Goal: Task Accomplishment & Management: Manage account settings

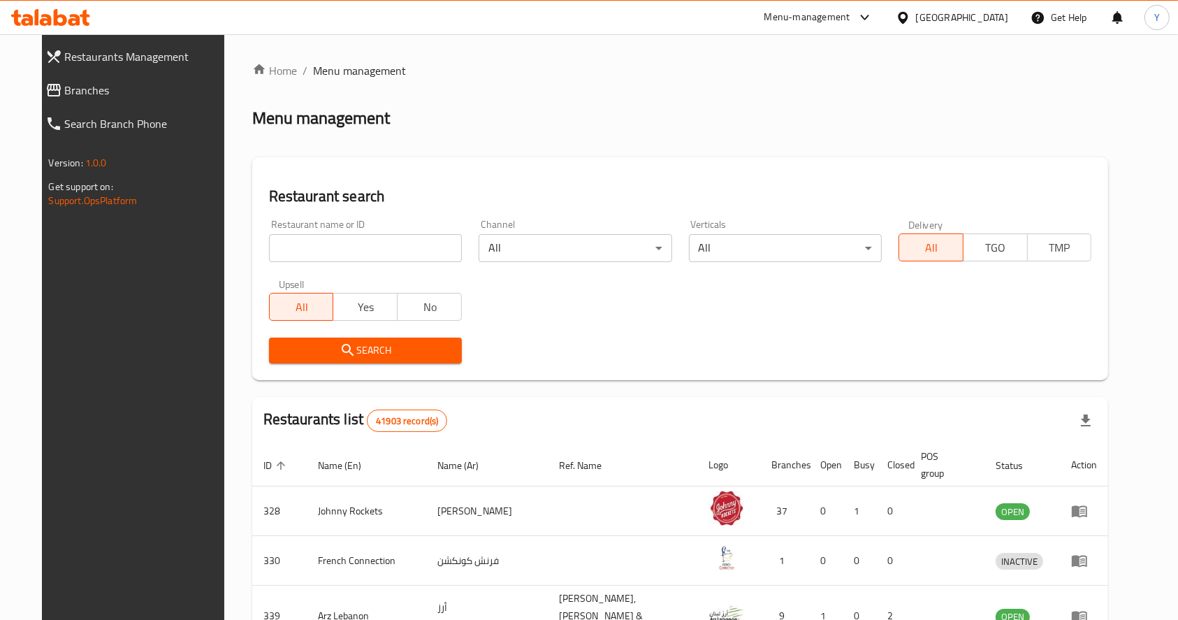
click at [432, 244] on input "search" at bounding box center [365, 248] width 193 height 28
type input "samosawala"
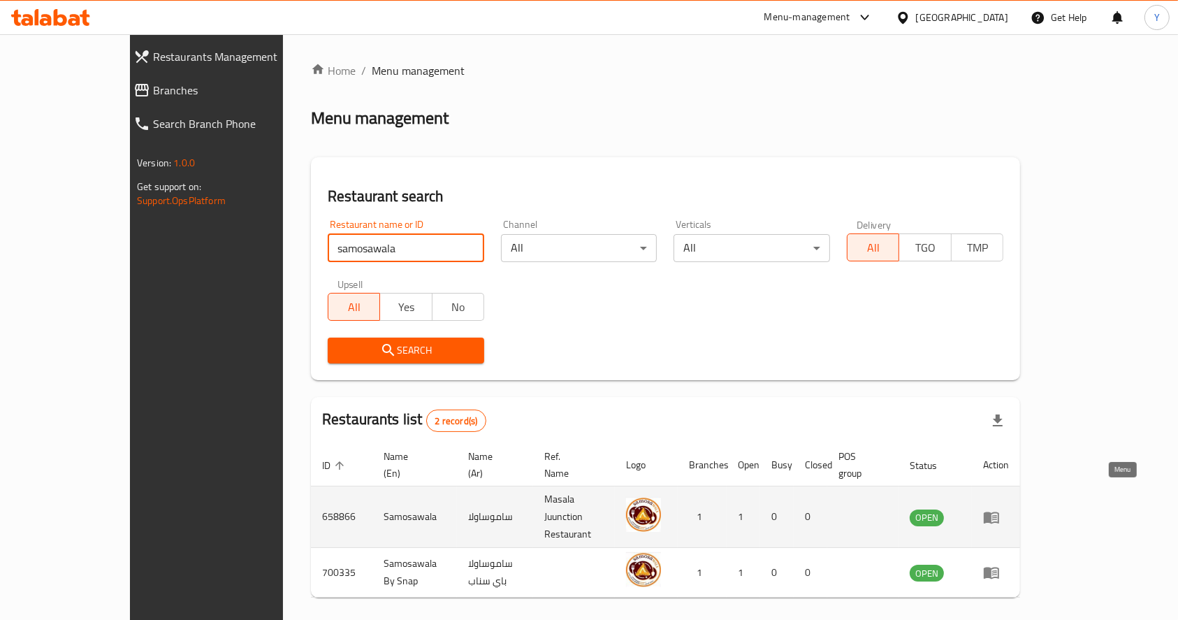
click at [1009, 509] on link "enhanced table" at bounding box center [996, 517] width 26 height 17
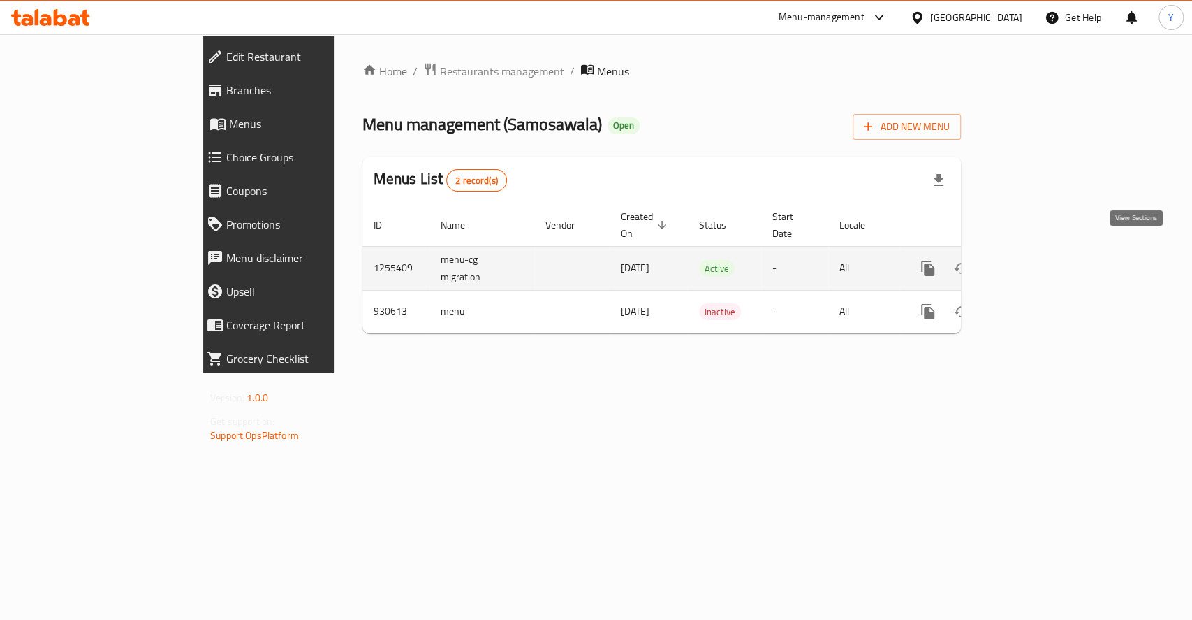
click at [1037, 260] on icon "enhanced table" at bounding box center [1029, 268] width 17 height 17
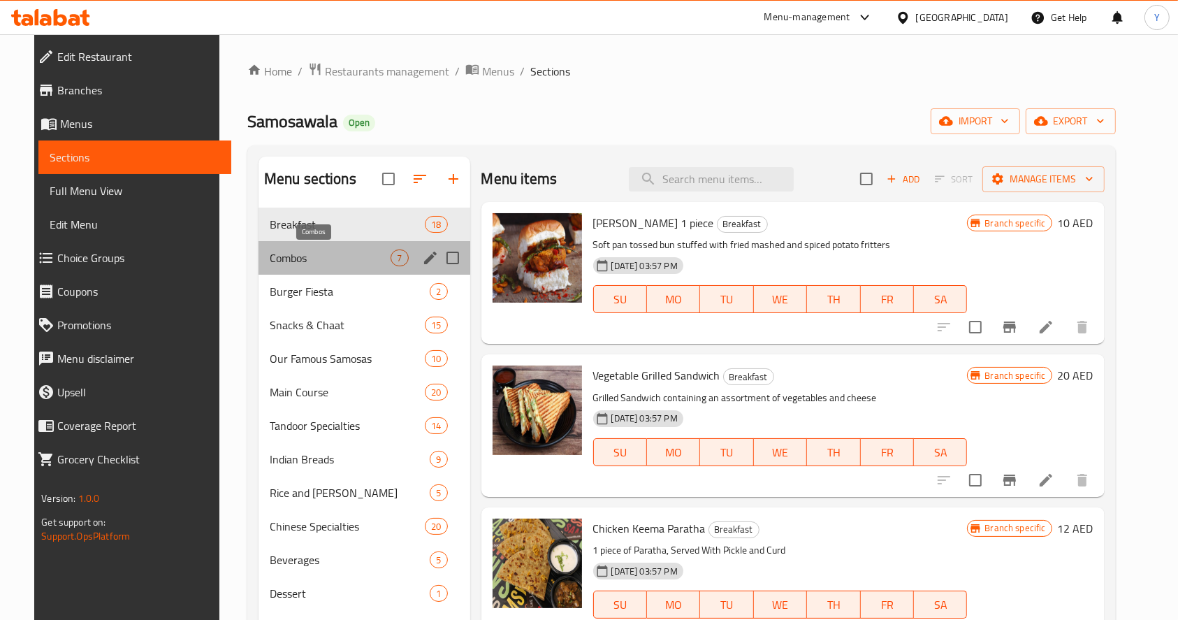
click at [369, 251] on span "Combos" at bounding box center [331, 257] width 122 height 17
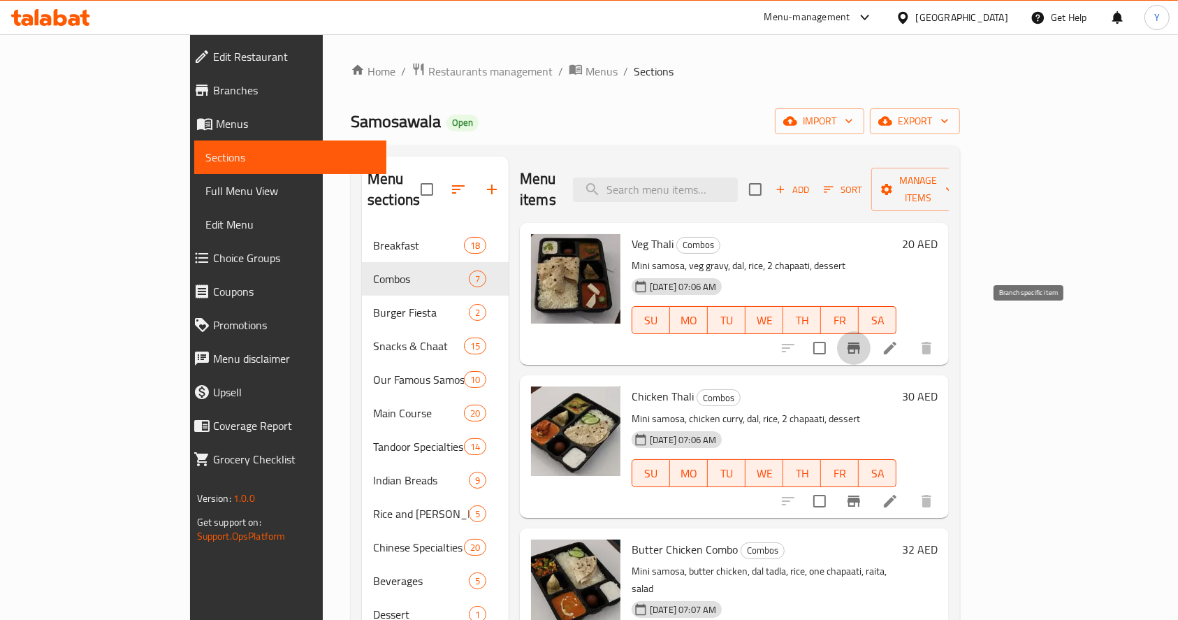
click at [870, 336] on button "Branch-specific-item" at bounding box center [854, 348] width 34 height 34
click at [860, 495] on icon "Branch-specific-item" at bounding box center [853, 500] width 13 height 11
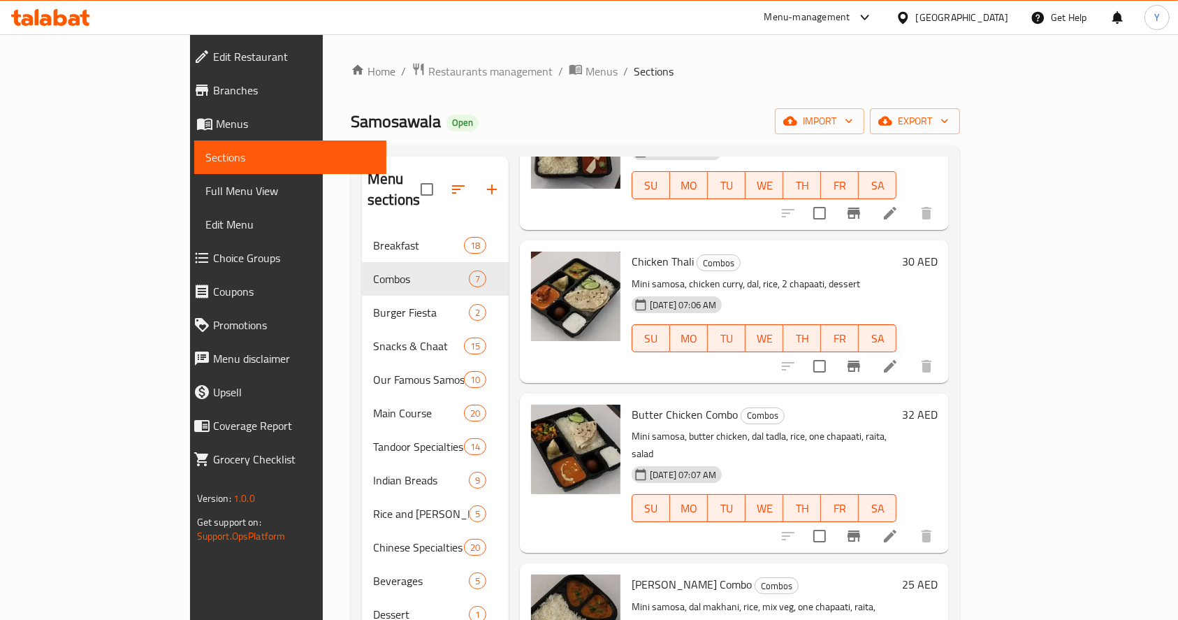
scroll to position [136, 0]
click at [870, 518] on button "Branch-specific-item" at bounding box center [854, 535] width 34 height 34
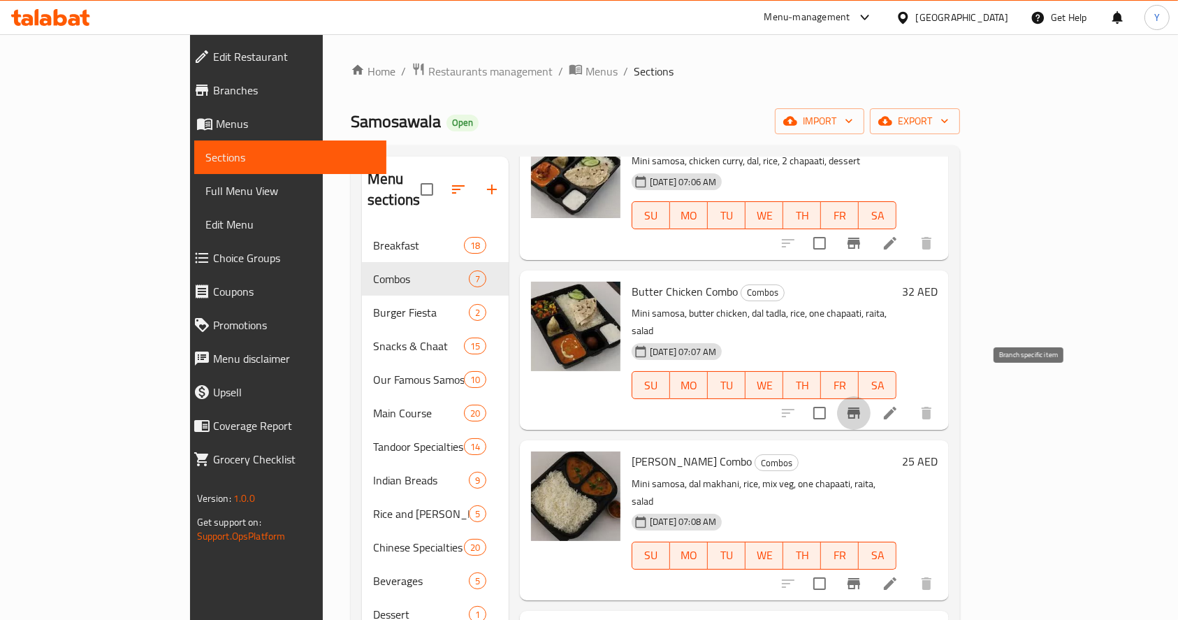
scroll to position [260, 0]
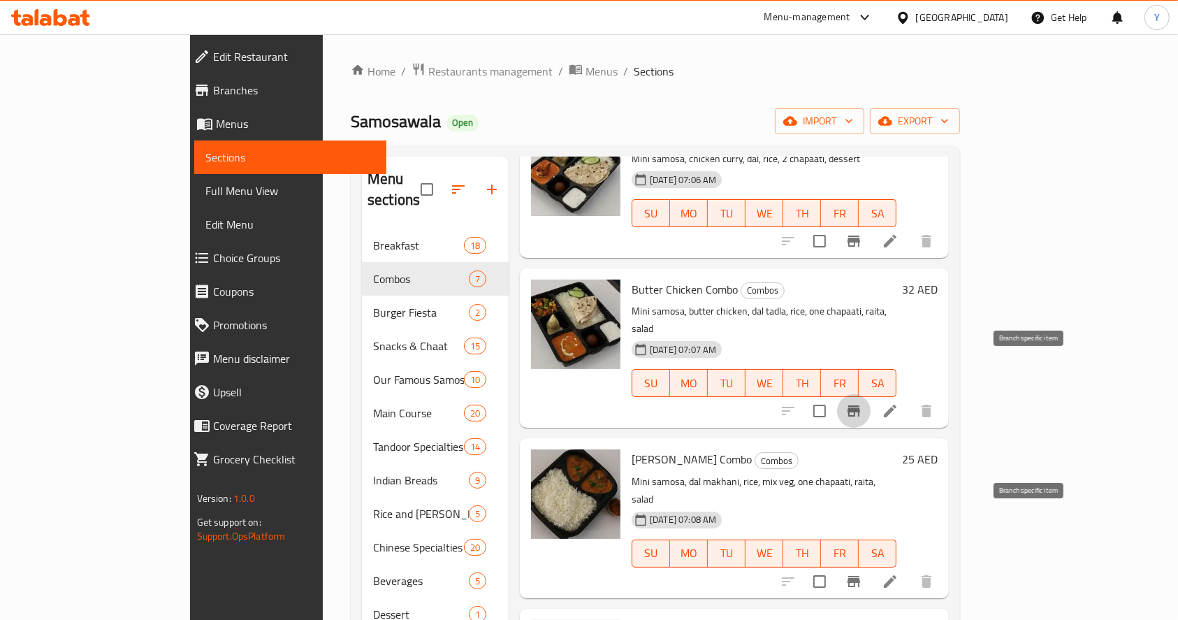
click at [862, 573] on icon "Branch-specific-item" at bounding box center [853, 581] width 17 height 17
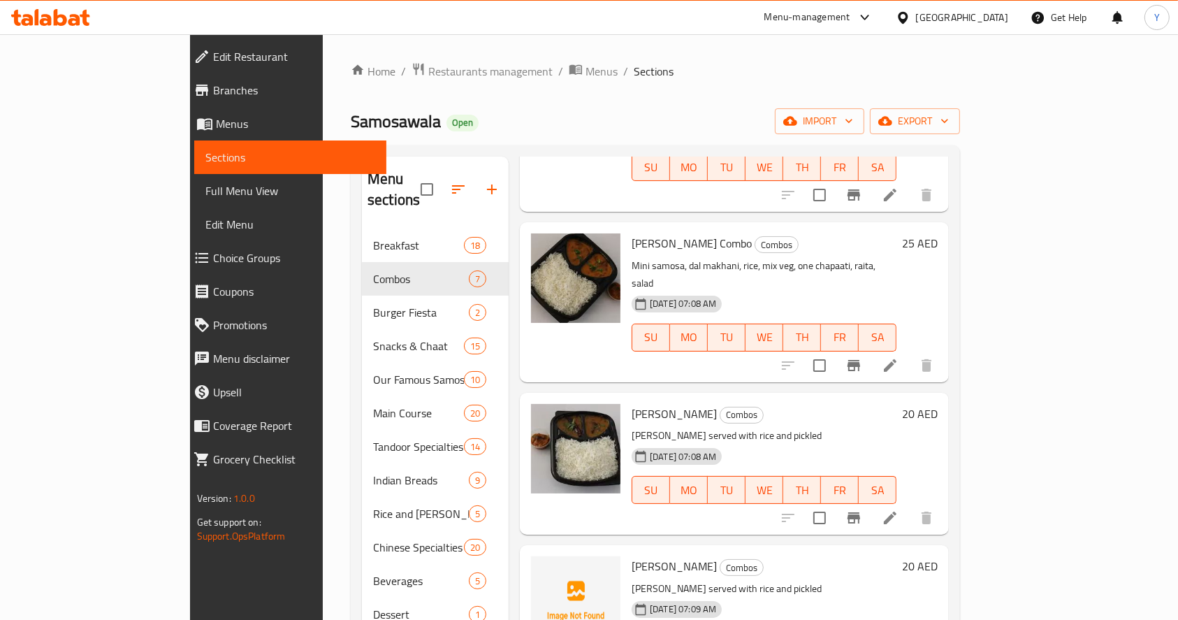
scroll to position [480, 0]
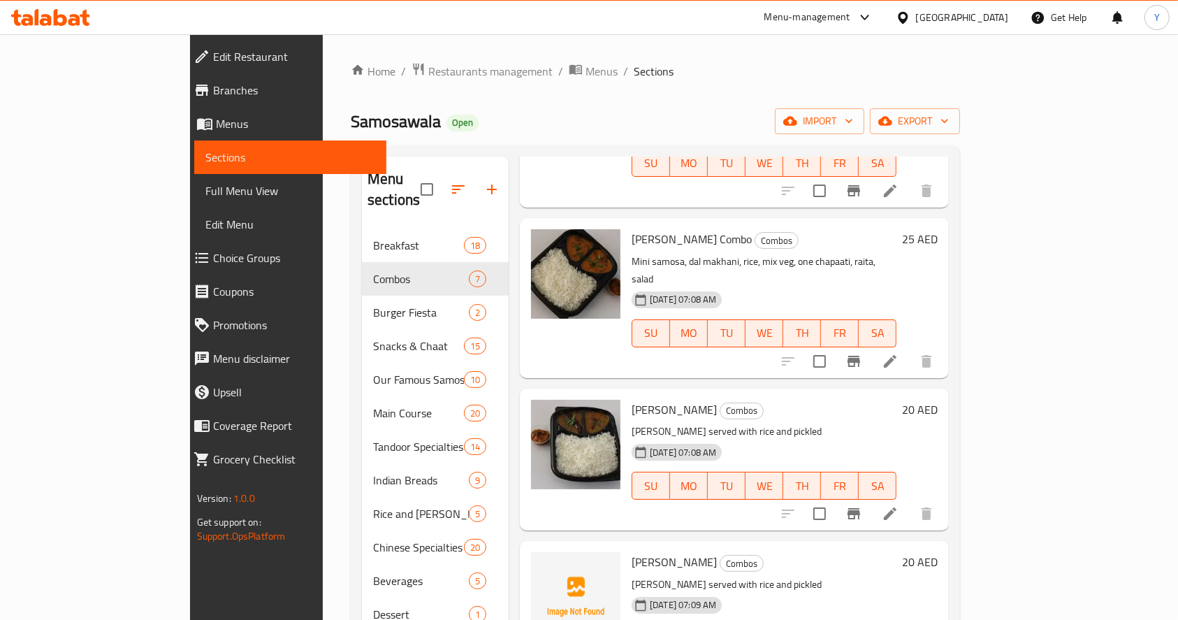
click at [949, 483] on div "Menu items Add Sort Manage items Veg Thali Combos Mini samosa, veg gravy, dal, …" at bounding box center [729, 466] width 440 height 620
click at [870, 497] on button "Branch-specific-item" at bounding box center [854, 514] width 34 height 34
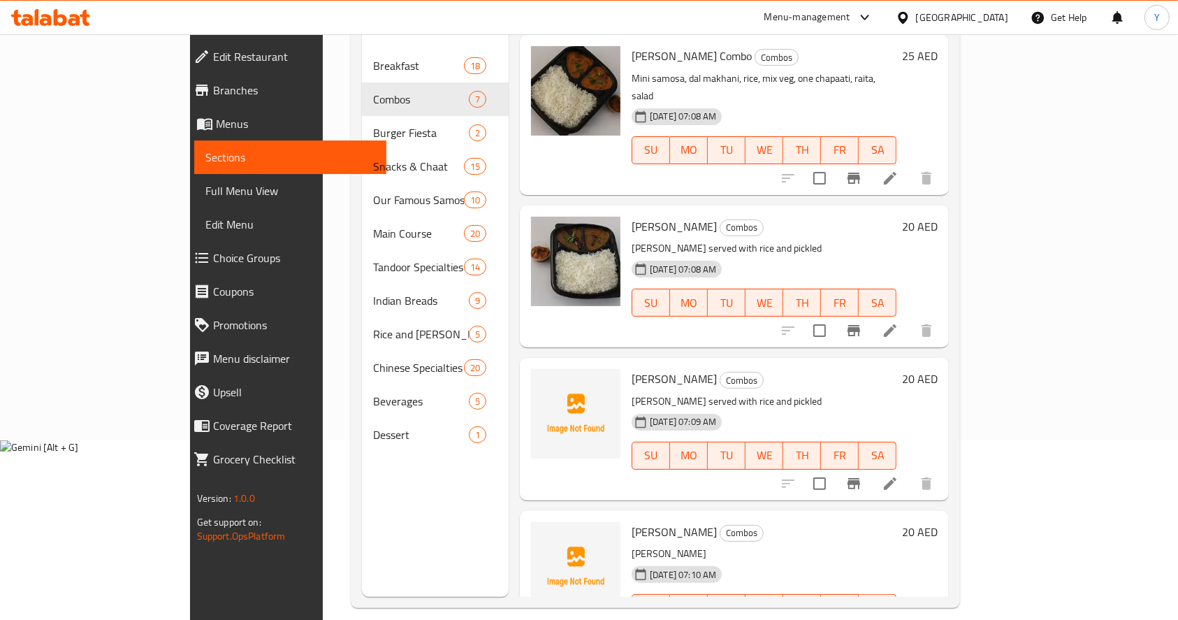
scroll to position [189, 0]
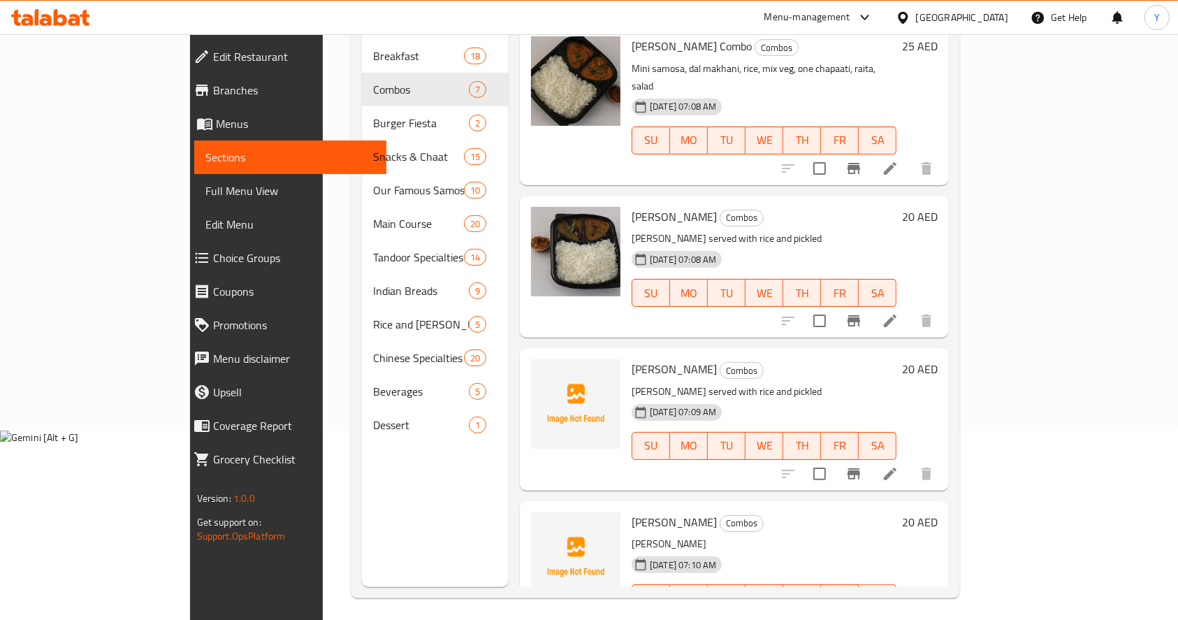
click at [860, 468] on icon "Branch-specific-item" at bounding box center [853, 473] width 13 height 11
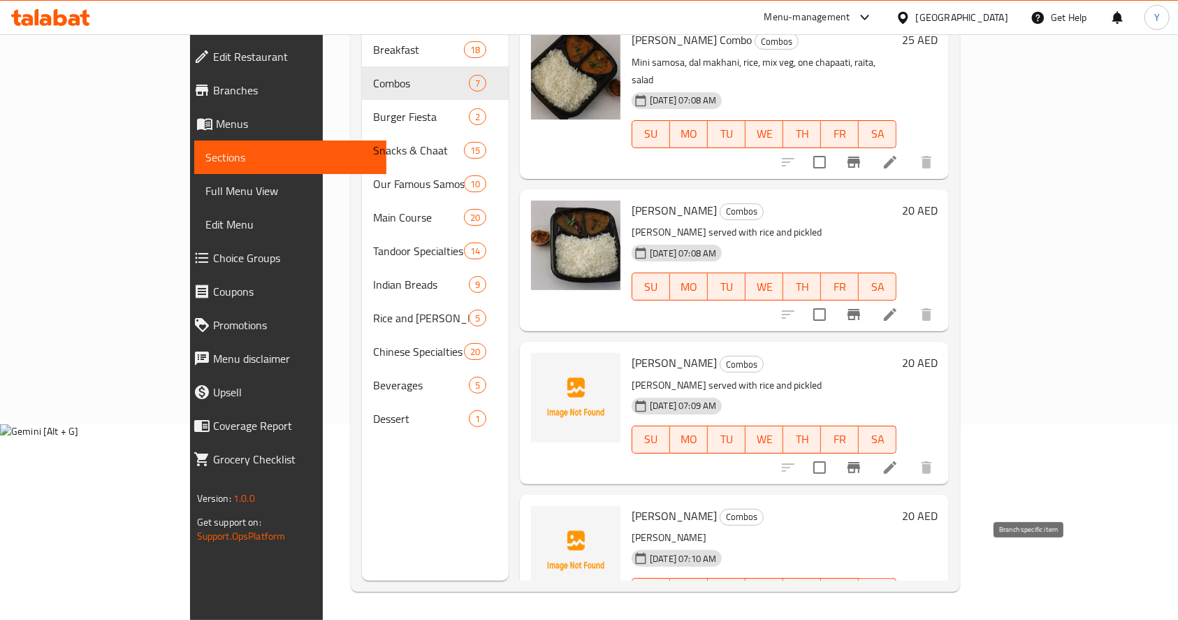
click at [860, 614] on icon "Branch-specific-item" at bounding box center [853, 619] width 13 height 11
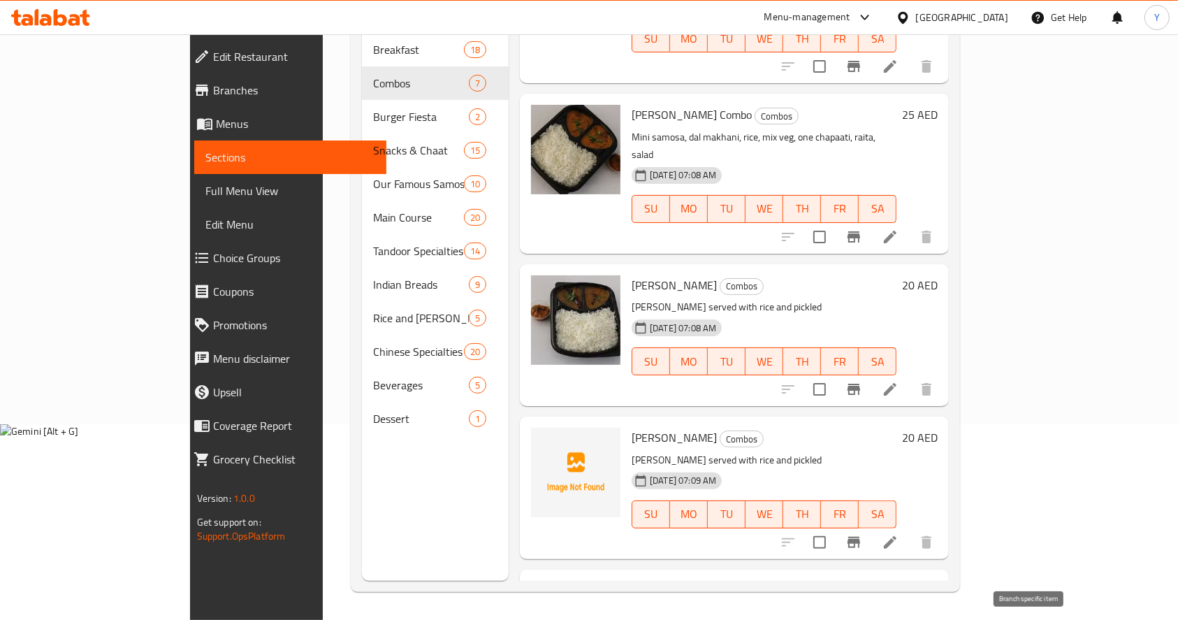
scroll to position [310, 0]
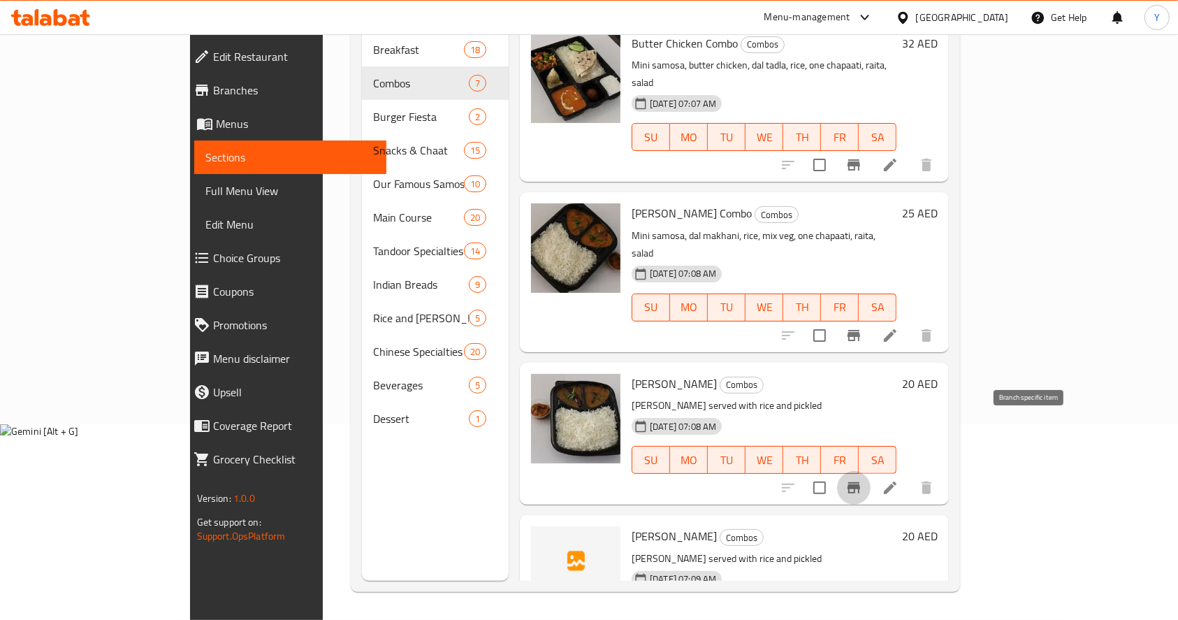
click at [862, 479] on icon "Branch-specific-item" at bounding box center [853, 487] width 17 height 17
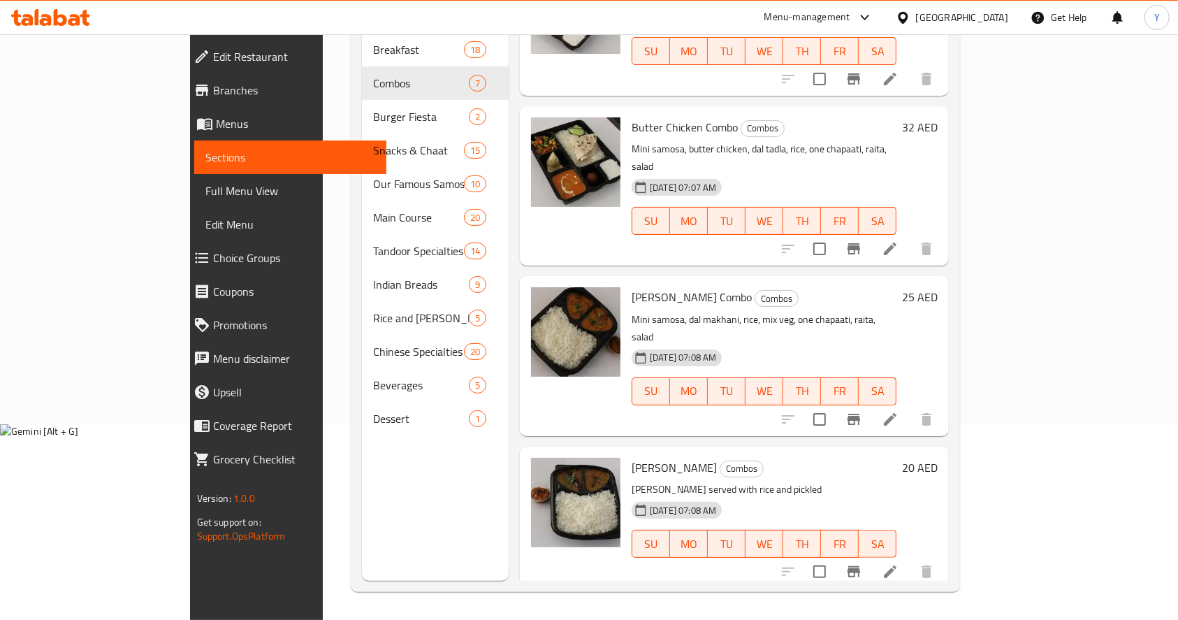
scroll to position [224, 0]
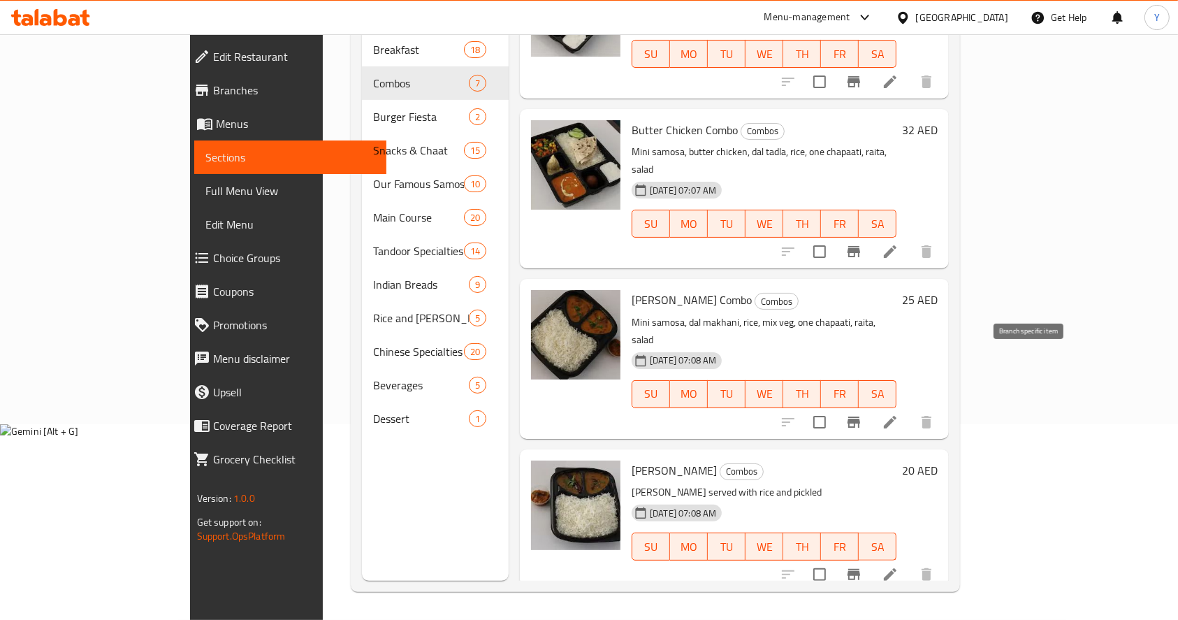
click at [862, 414] on icon "Branch-specific-item" at bounding box center [853, 422] width 17 height 17
click at [870, 235] on button "Branch-specific-item" at bounding box center [854, 252] width 34 height 34
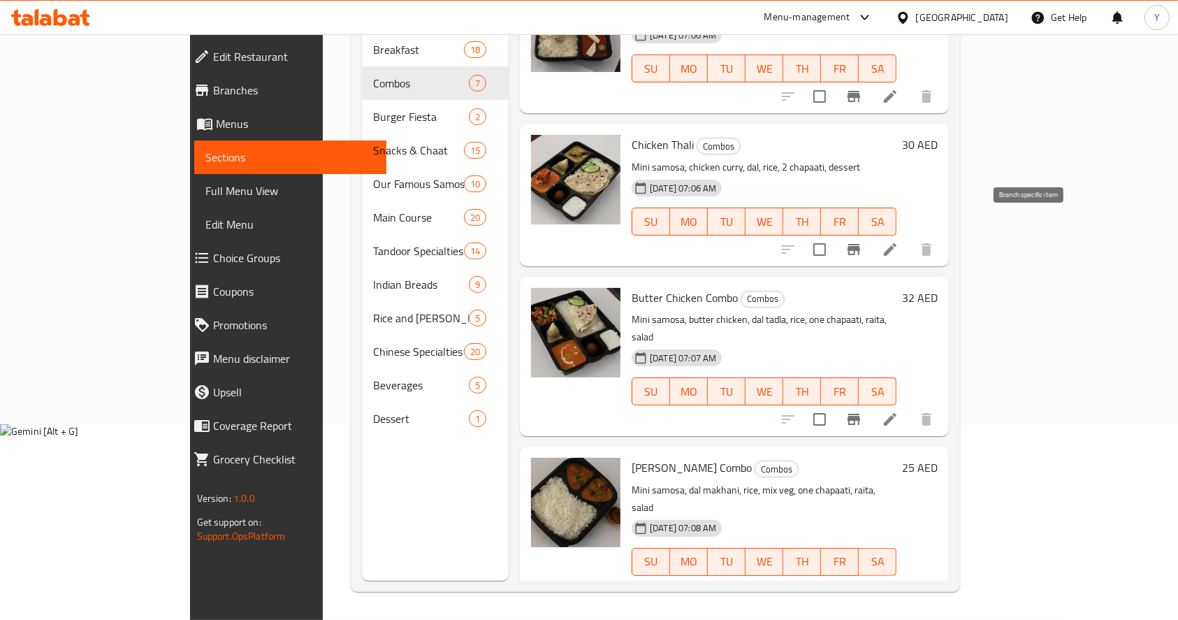
scroll to position [55, 0]
click at [860, 244] on icon "Branch-specific-item" at bounding box center [853, 249] width 13 height 11
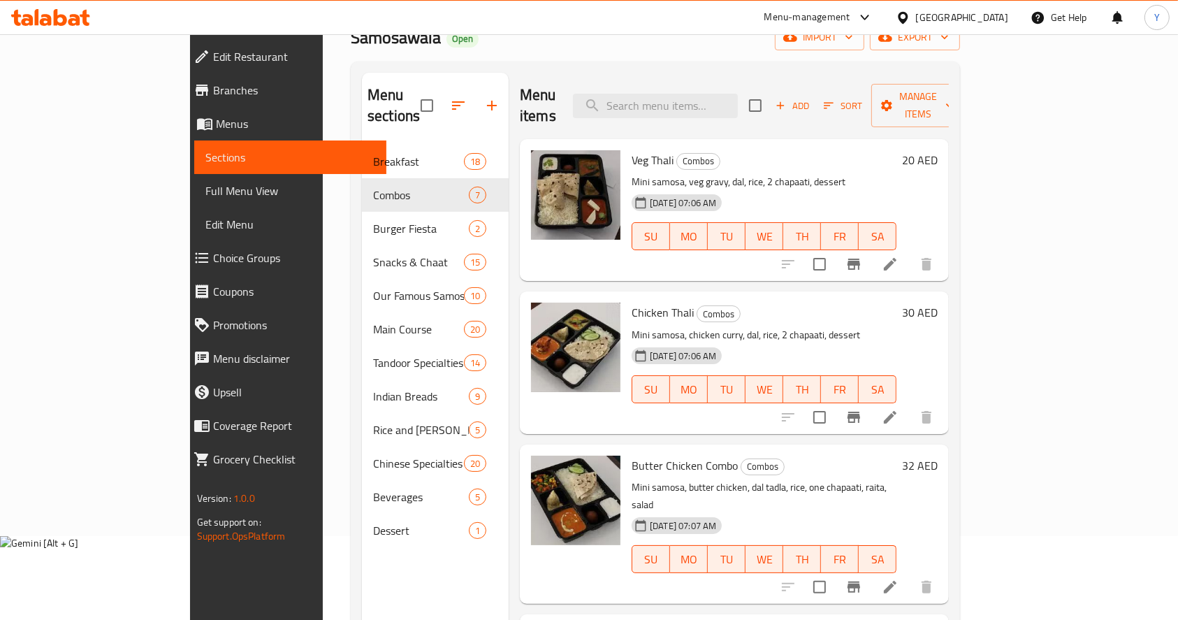
scroll to position [0, 0]
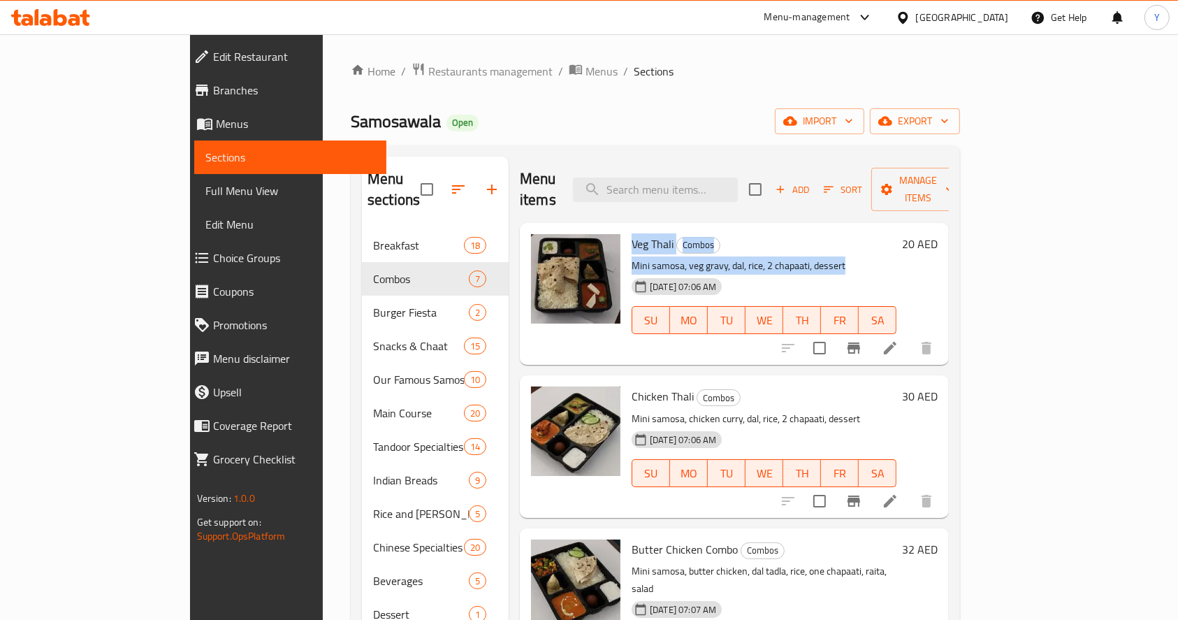
drag, startPoint x: 830, startPoint y: 248, endPoint x: 585, endPoint y: 226, distance: 245.5
click at [626, 228] on div "Veg Thali Combos Mini samosa, veg gravy, dal, rice, 2 chapaati, dessert [DATE] …" at bounding box center [764, 293] width 276 height 131
copy div "Veg Thali Combos Mini samosa, veg gravy, dal, rice, 2 chapaati, dessert"
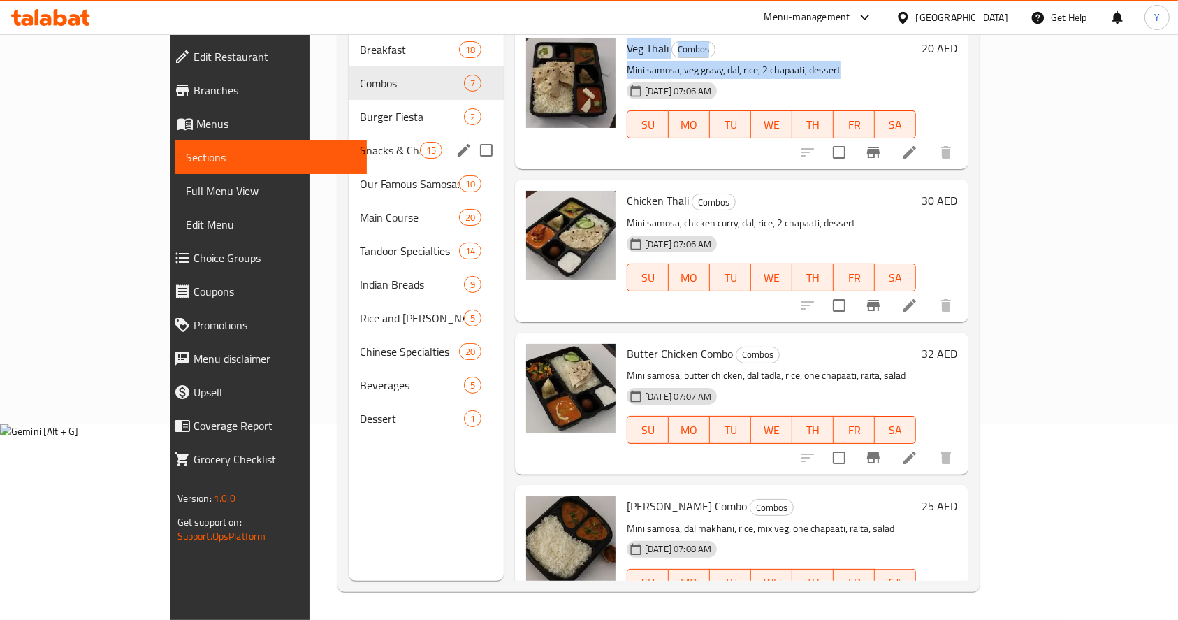
scroll to position [1, 0]
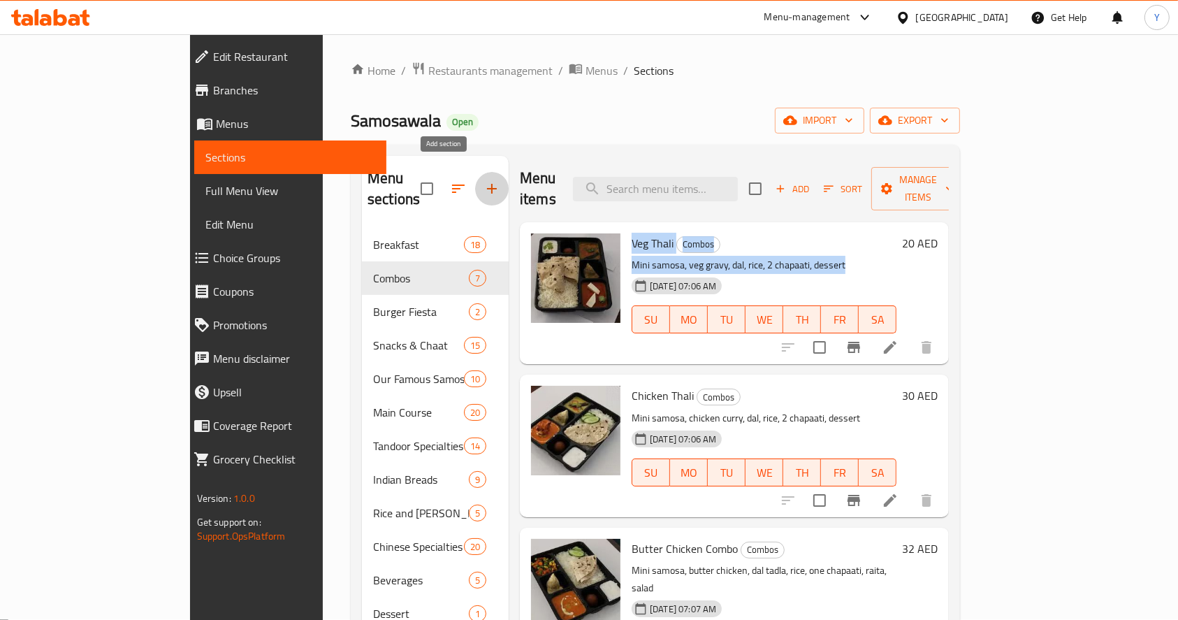
click at [483, 184] on icon "button" at bounding box center [491, 188] width 17 height 17
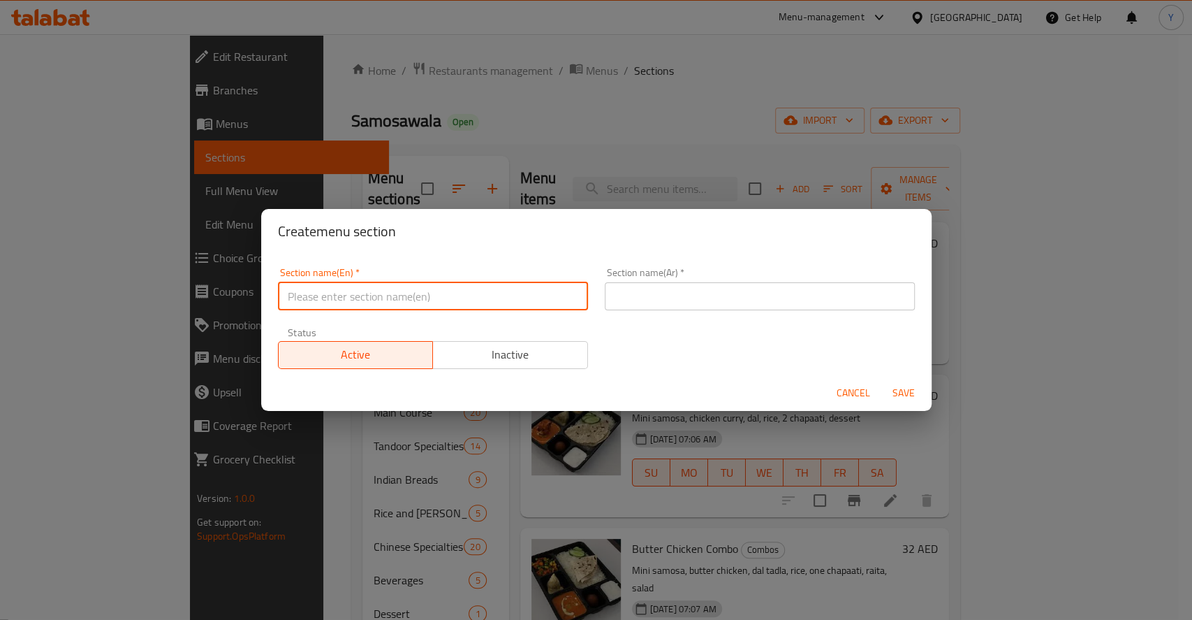
click at [515, 293] on input "text" at bounding box center [433, 296] width 310 height 28
type input "M41"
click at [620, 307] on input "text" at bounding box center [760, 296] width 310 height 28
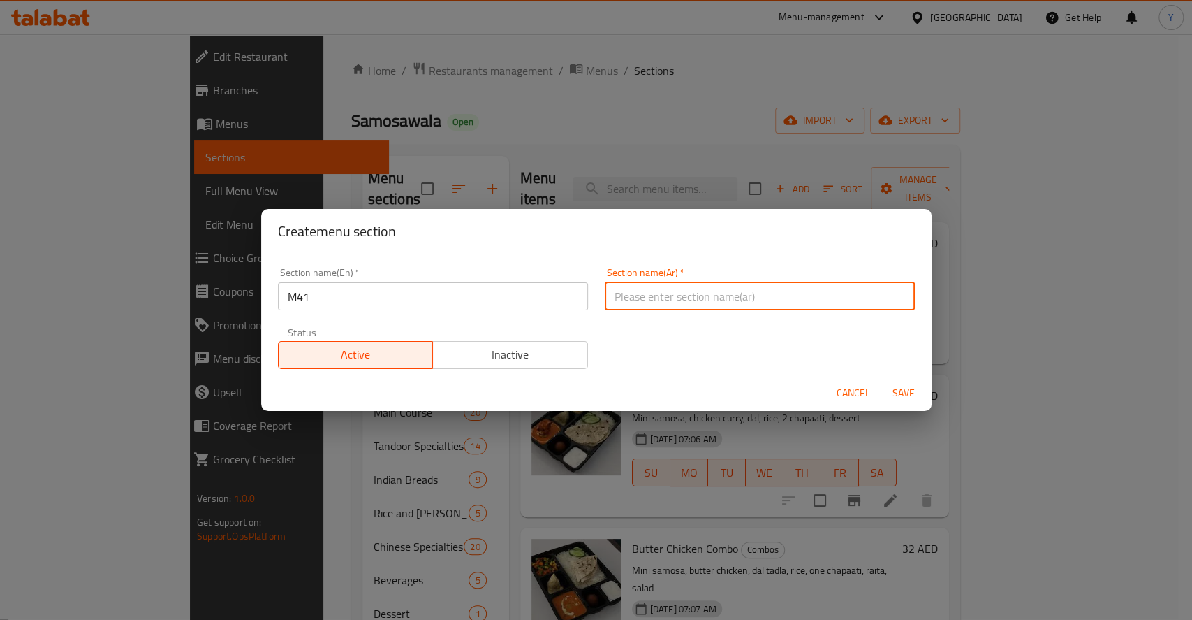
type input "م41"
click at [901, 394] on span "Save" at bounding box center [904, 392] width 34 height 17
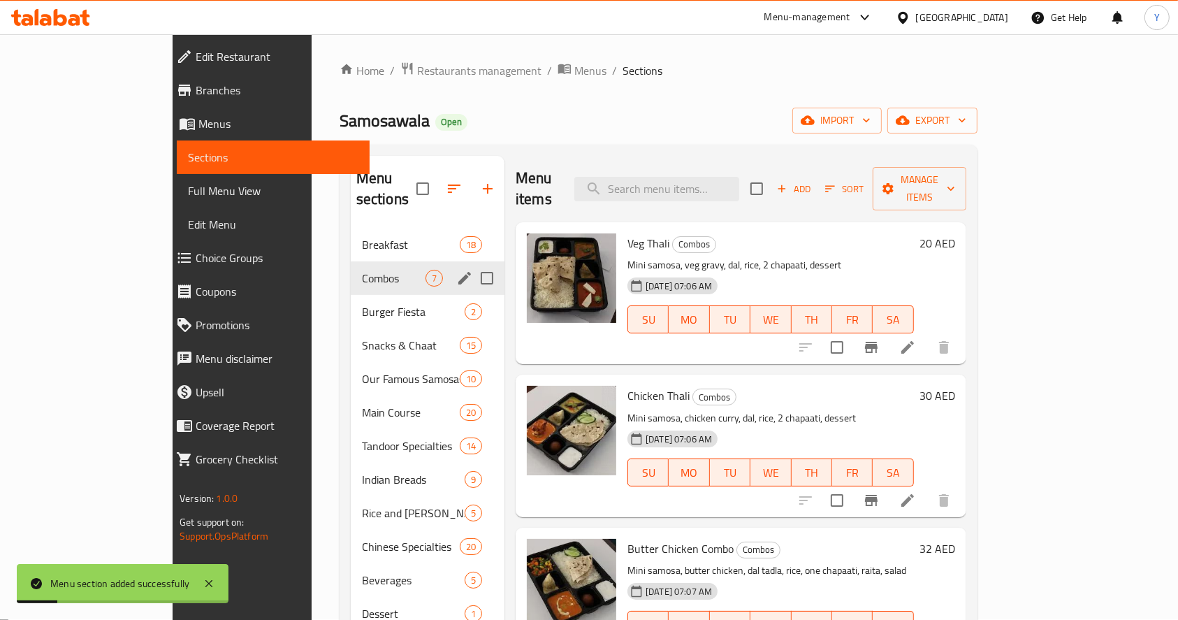
click at [368, 270] on span "Combos" at bounding box center [394, 278] width 64 height 17
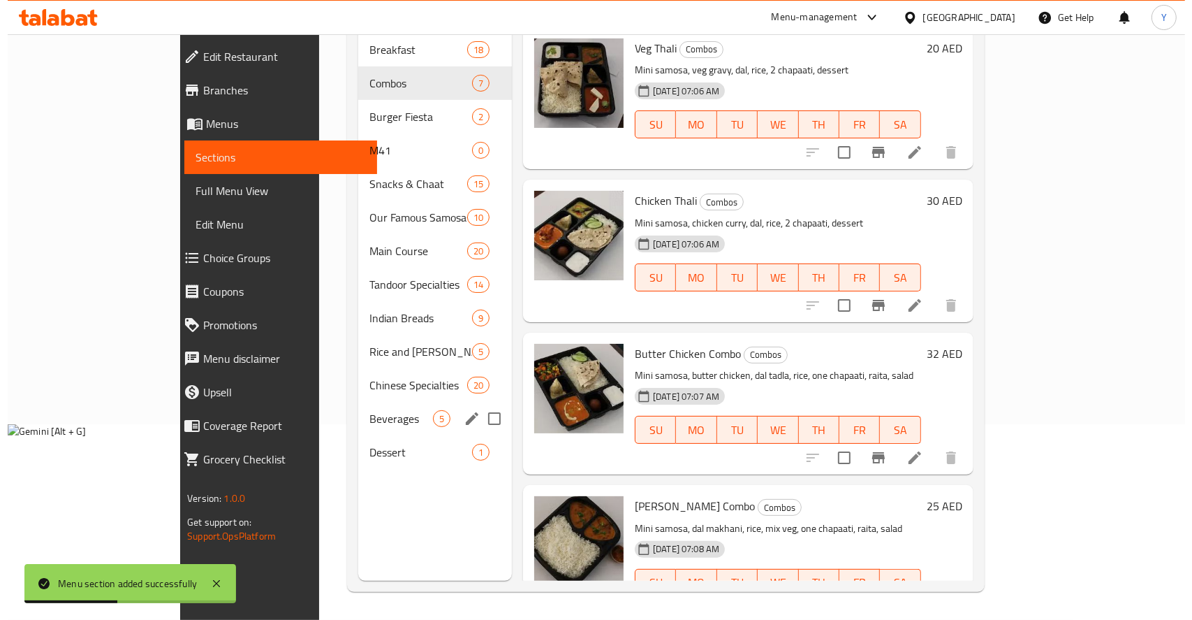
scroll to position [0, 0]
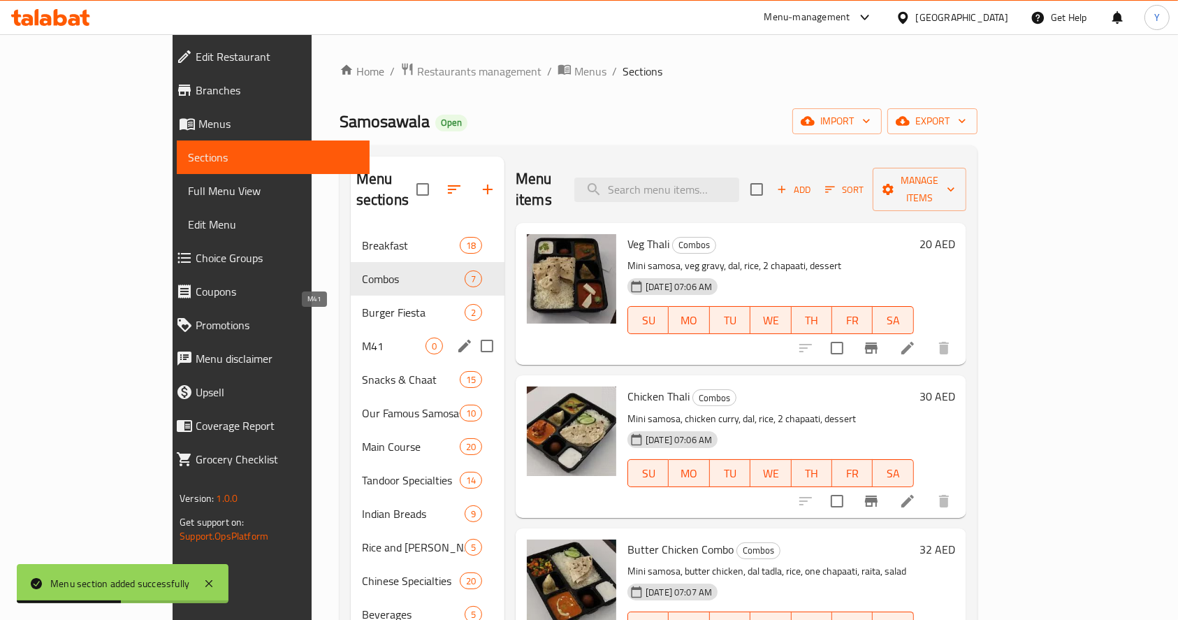
click at [362, 337] on span "M41" at bounding box center [394, 345] width 64 height 17
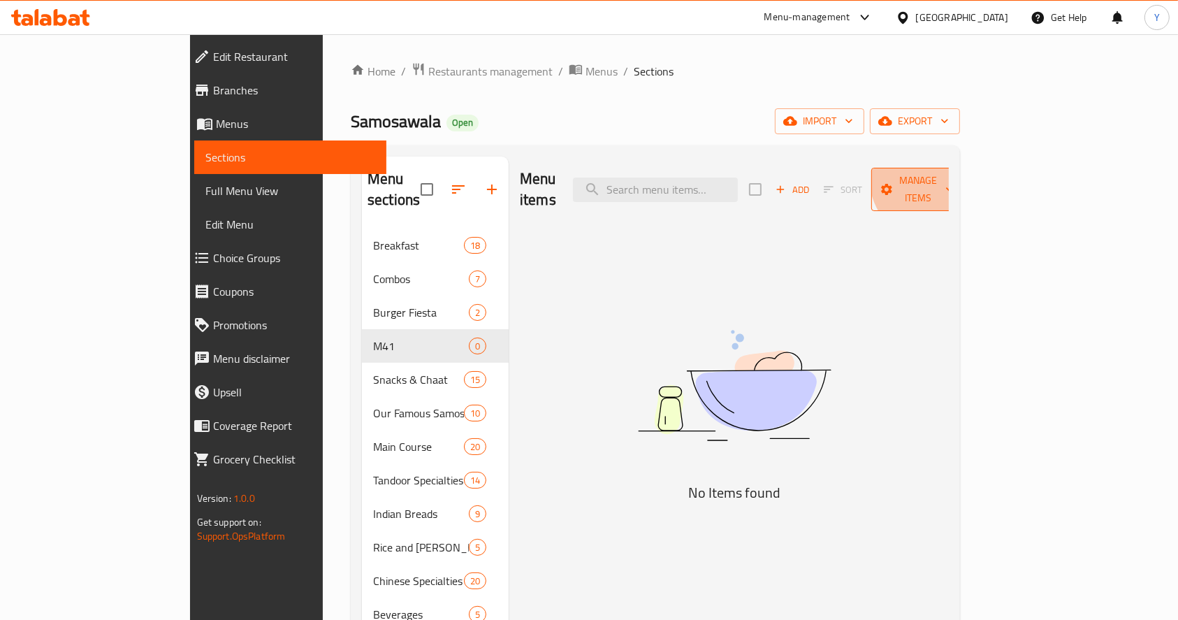
click at [954, 172] on span "Manage items" at bounding box center [917, 189] width 71 height 35
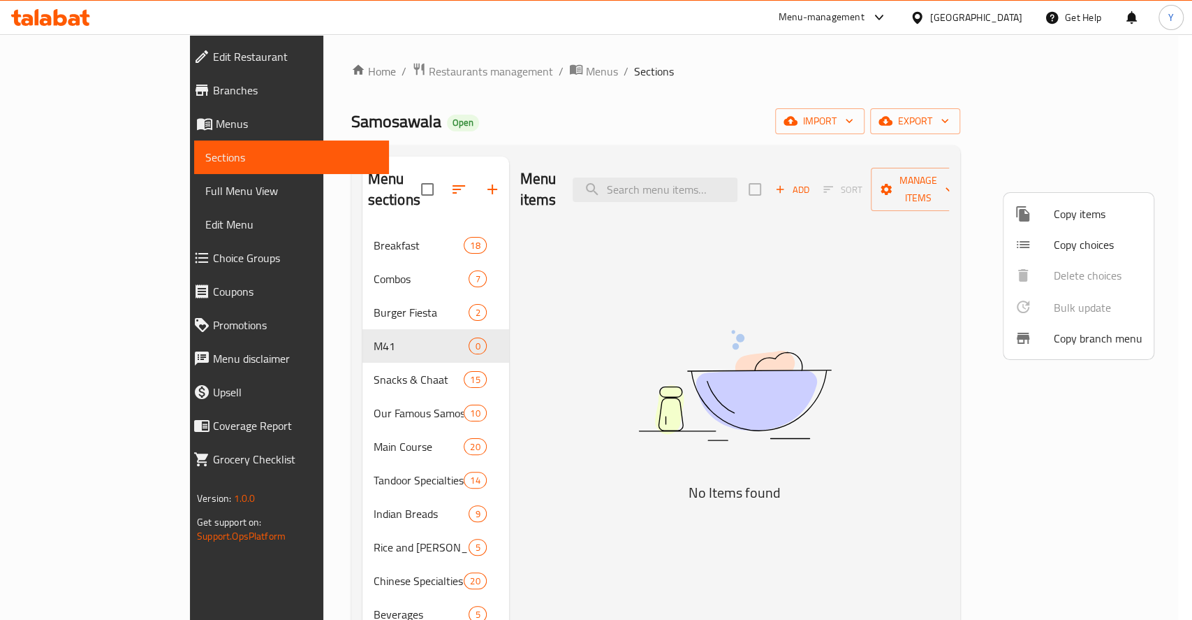
click at [1085, 218] on span "Copy items" at bounding box center [1098, 213] width 89 height 17
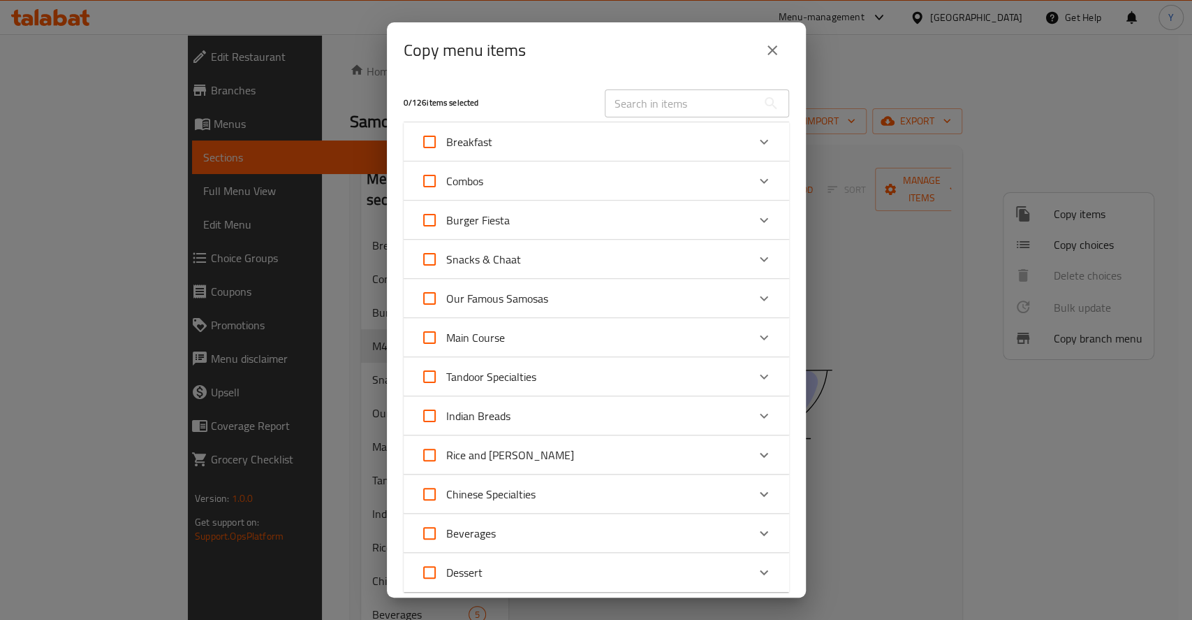
click at [644, 175] on div "Combos" at bounding box center [584, 181] width 327 height 34
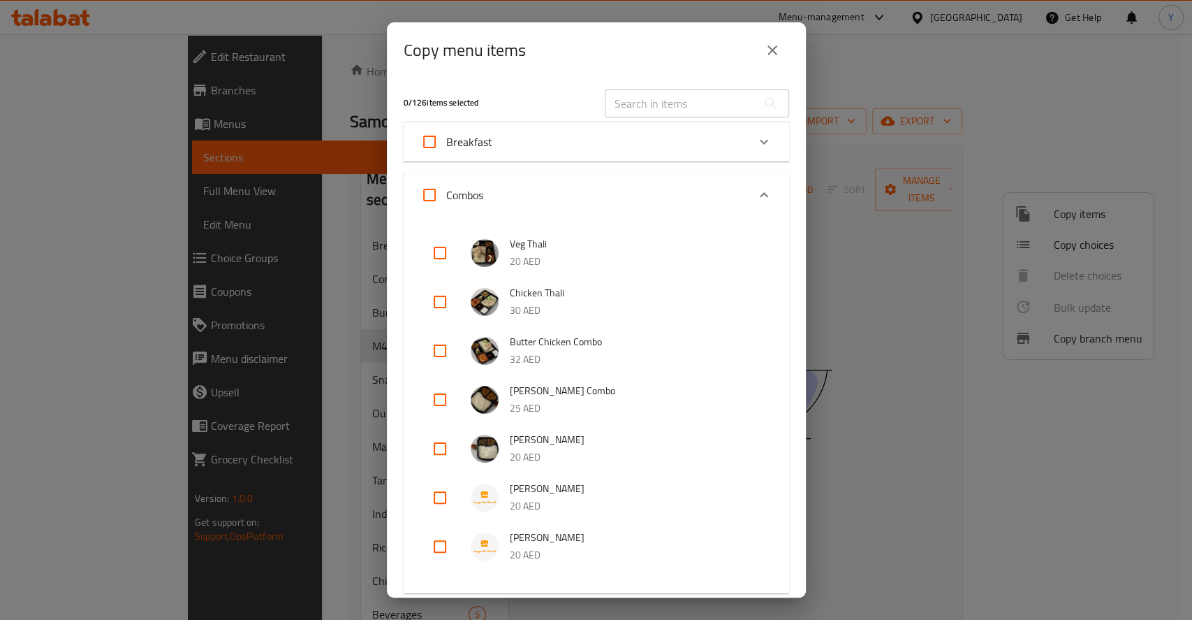
click at [440, 254] on input "checkbox" at bounding box center [440, 253] width 34 height 34
checkbox input "true"
click at [436, 305] on input "checkbox" at bounding box center [440, 302] width 34 height 34
checkbox input "true"
click at [437, 352] on input "checkbox" at bounding box center [440, 351] width 34 height 34
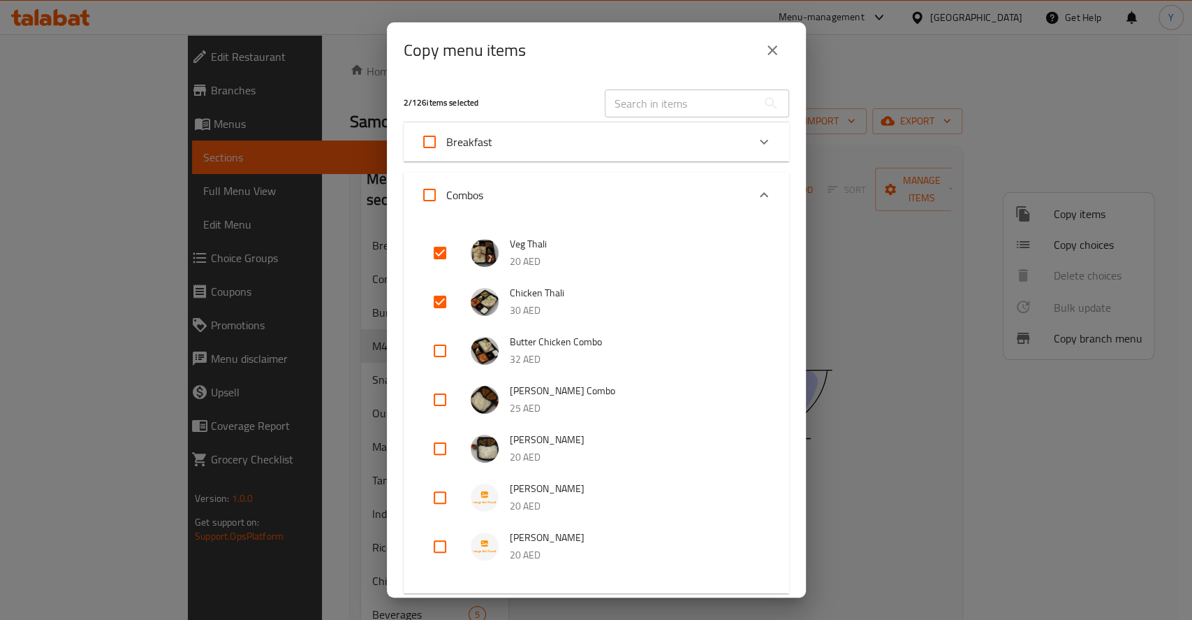
checkbox input "true"
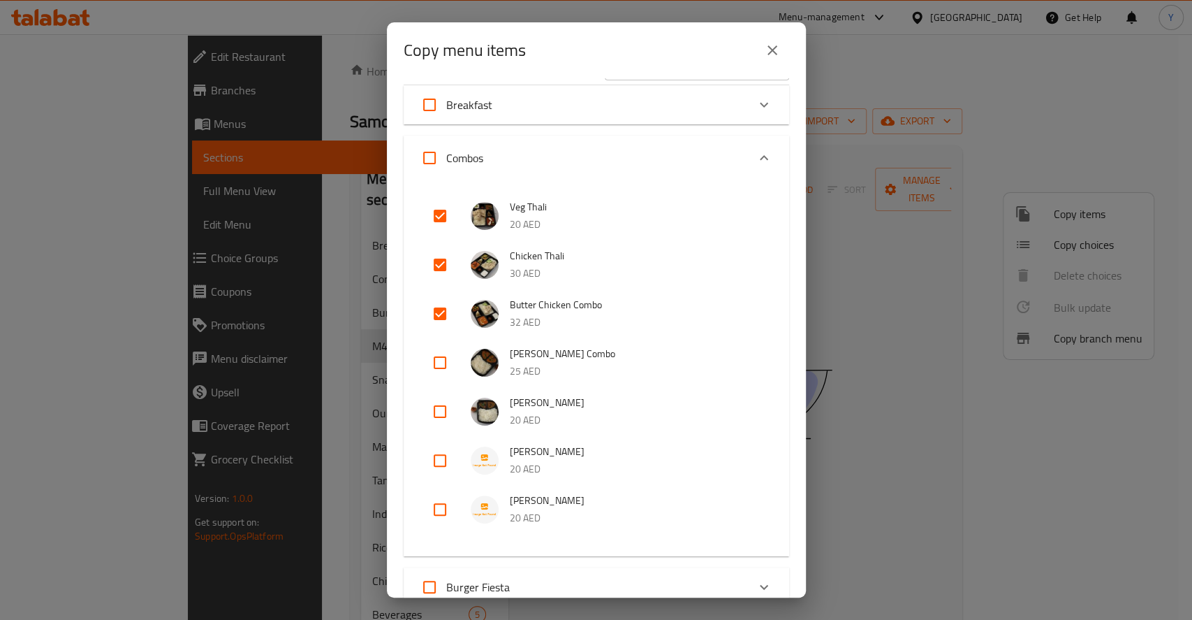
click at [439, 362] on input "checkbox" at bounding box center [440, 363] width 34 height 34
checkbox input "true"
click at [435, 411] on input "checkbox" at bounding box center [440, 412] width 34 height 34
checkbox input "true"
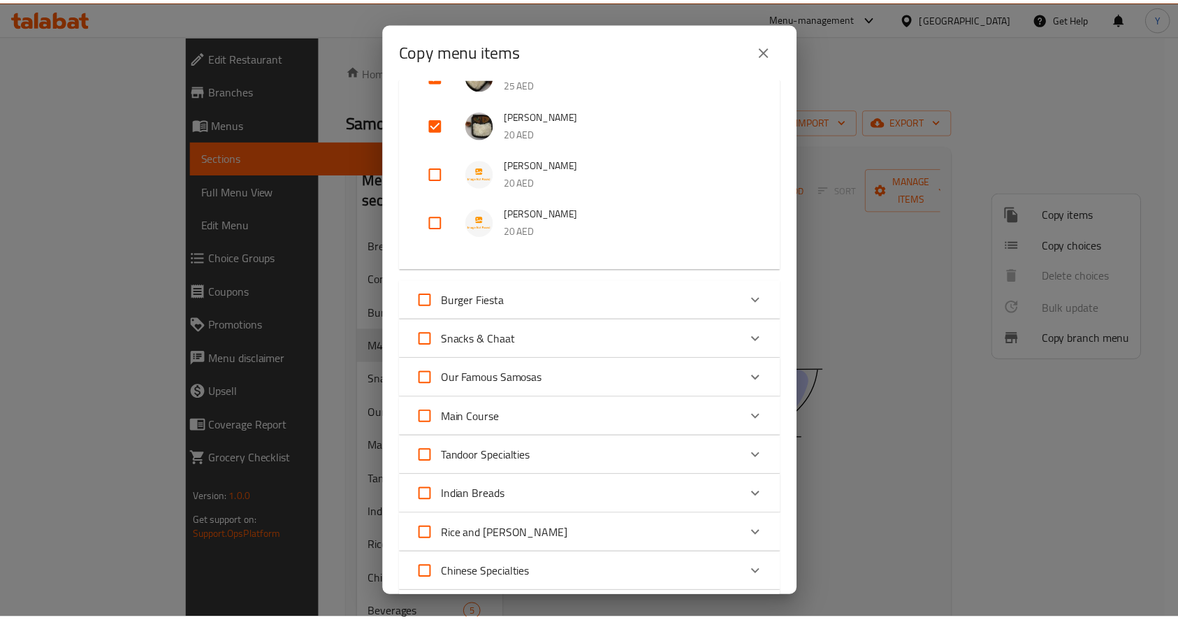
scroll to position [599, 0]
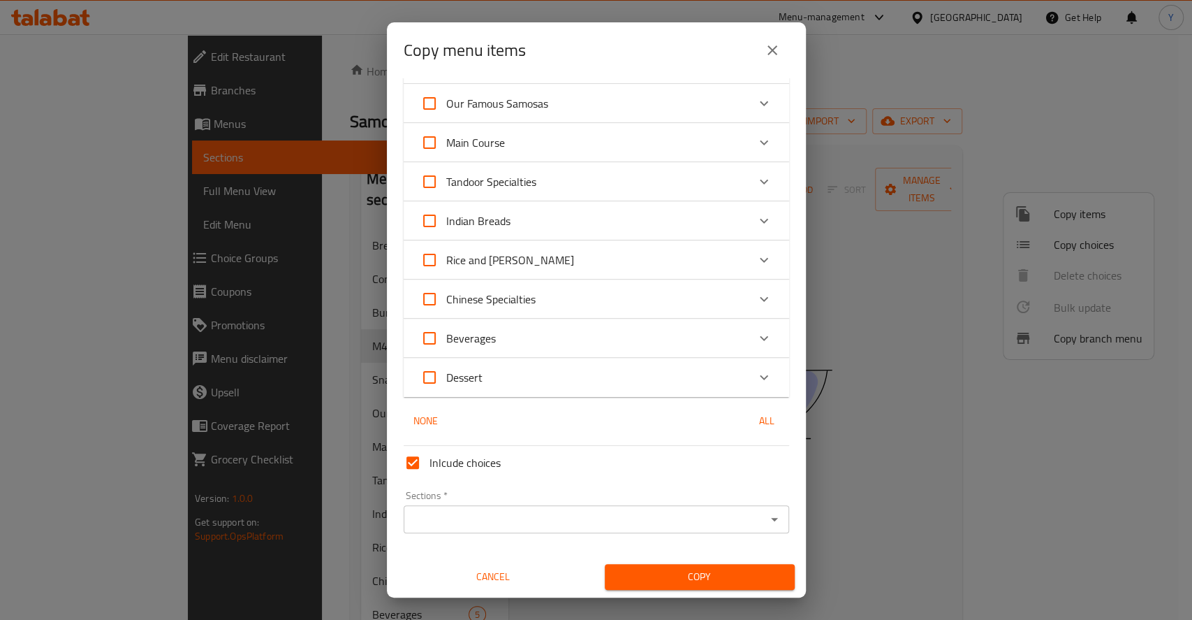
click at [462, 506] on div "Sections *" at bounding box center [597, 519] width 386 height 28
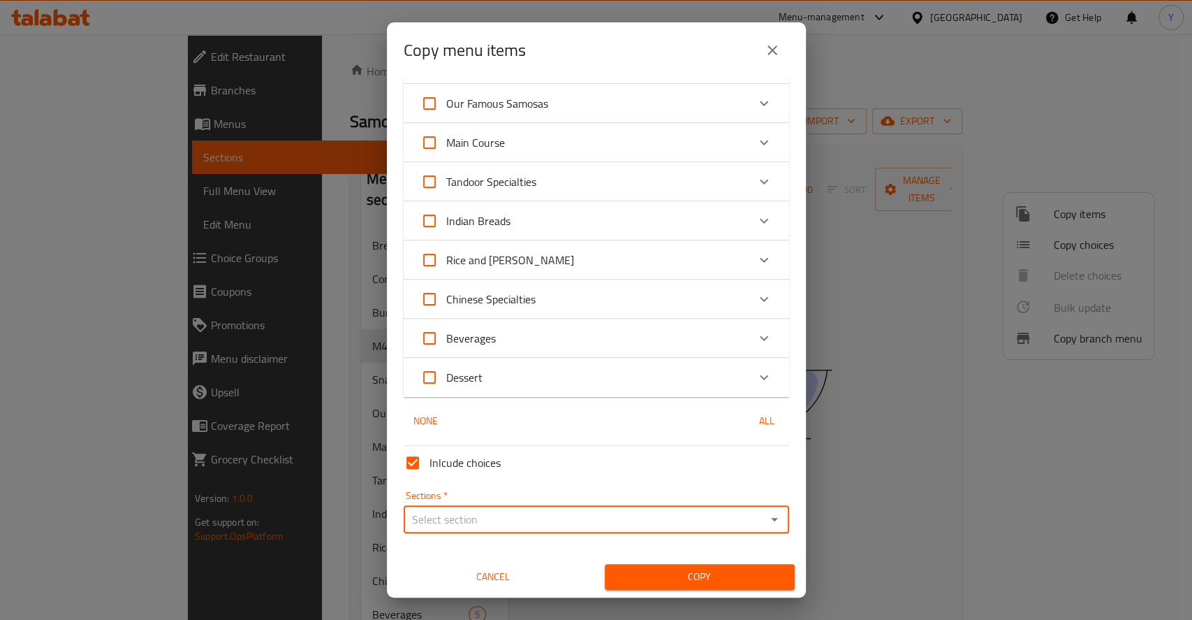
click at [488, 531] on div "Sections *" at bounding box center [597, 519] width 386 height 28
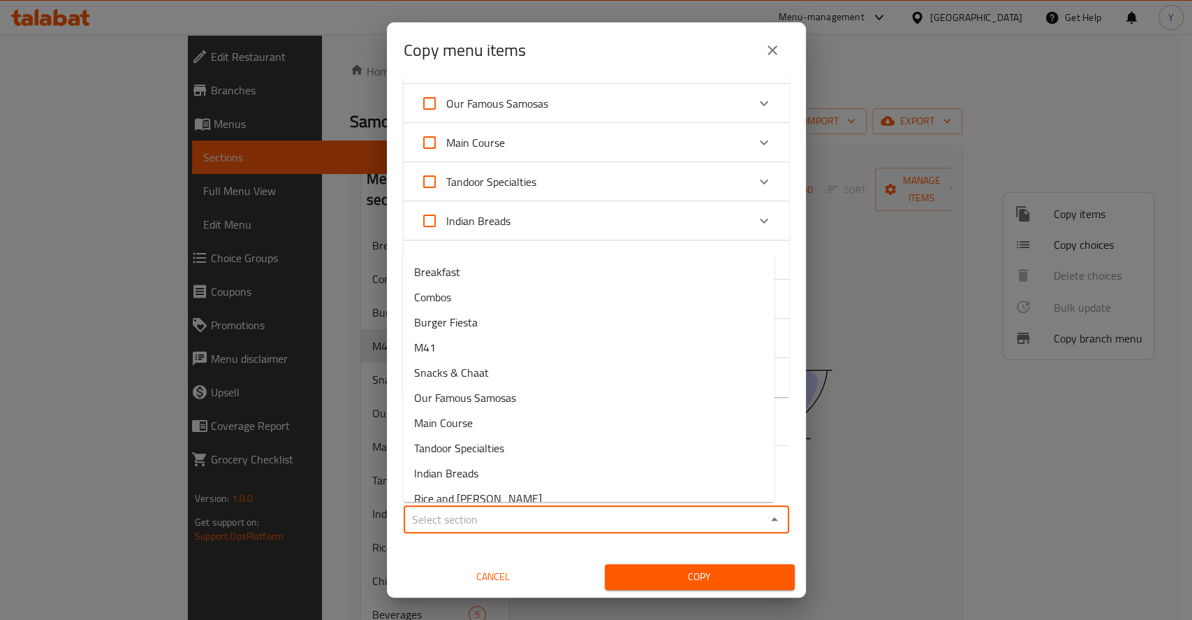
click at [509, 511] on input "Sections   *" at bounding box center [585, 519] width 354 height 20
click at [455, 338] on li "M41" at bounding box center [589, 347] width 372 height 25
type input "M41"
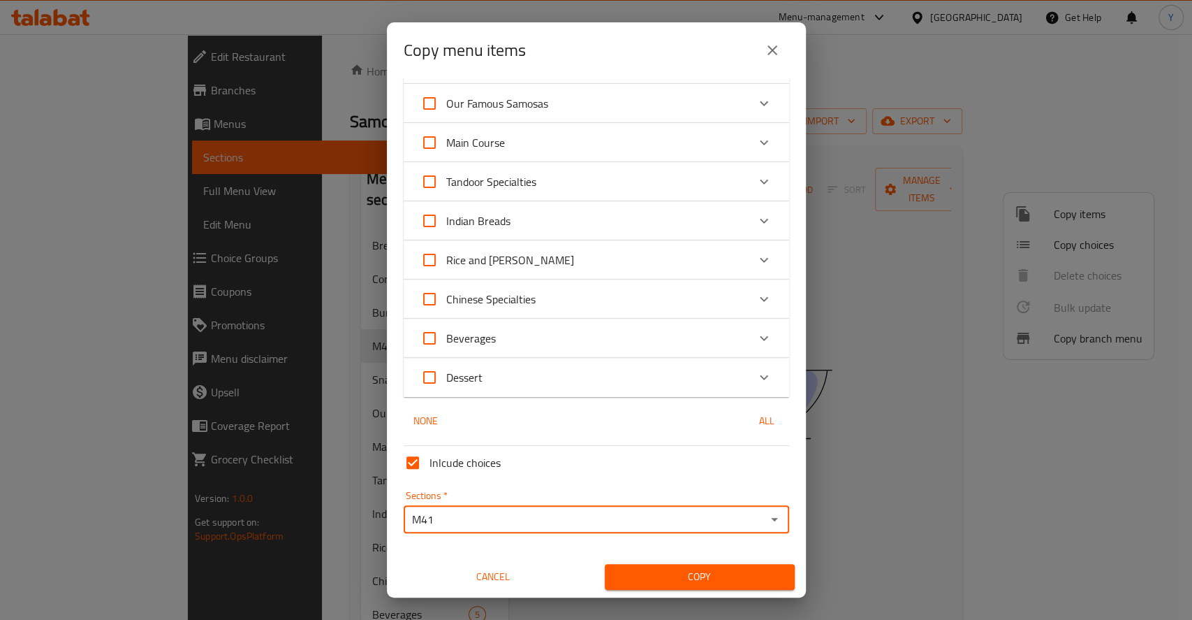
click at [658, 567] on button "Copy" at bounding box center [700, 577] width 190 height 26
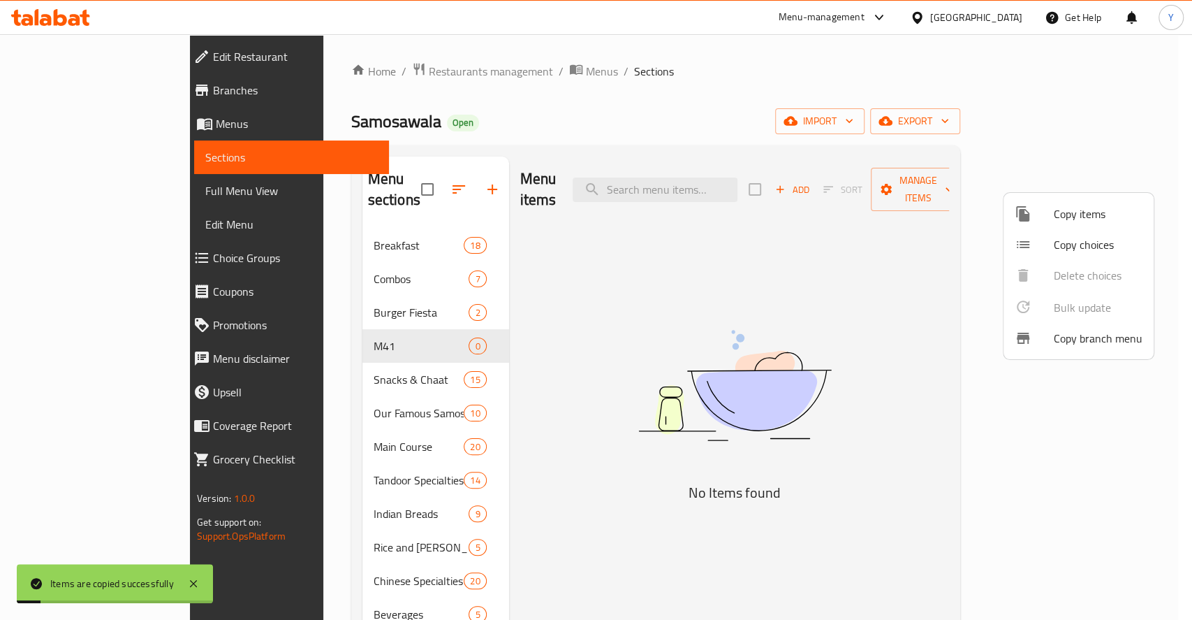
click at [350, 282] on div at bounding box center [596, 310] width 1192 height 620
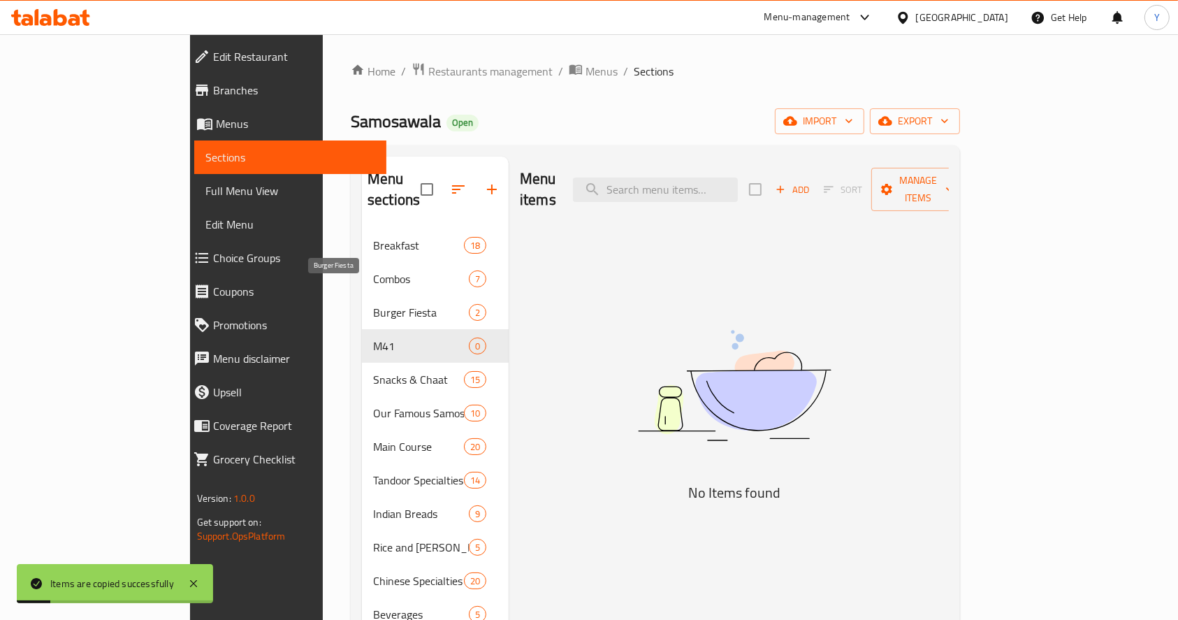
click at [373, 304] on span "Burger Fiesta" at bounding box center [421, 312] width 96 height 17
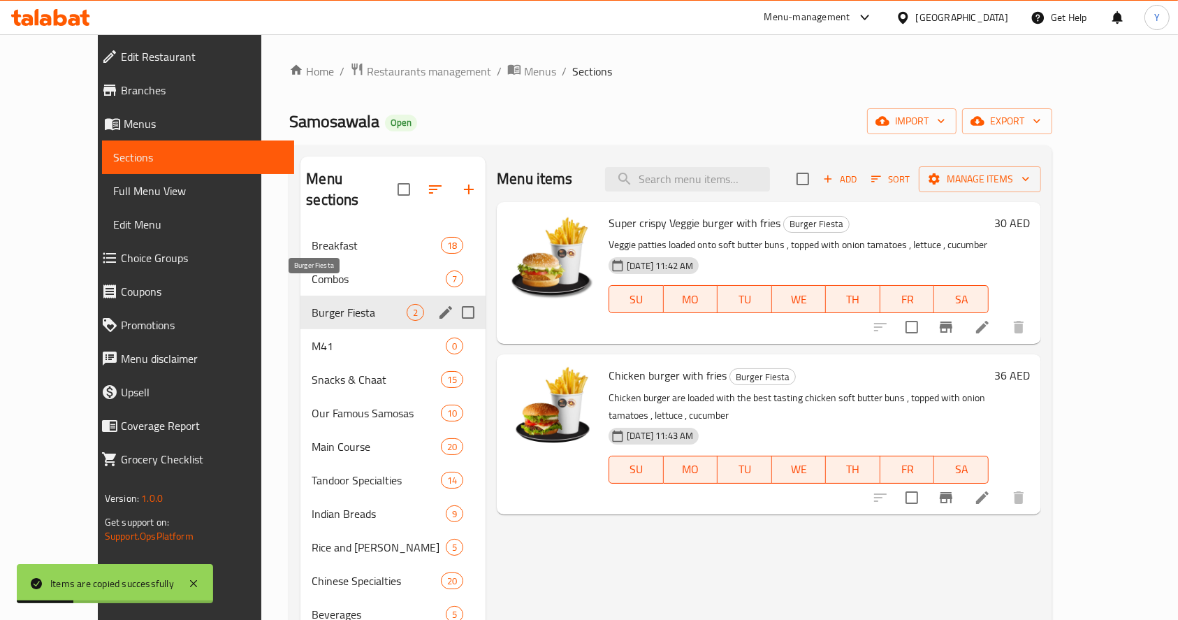
click at [312, 304] on span "Burger Fiesta" at bounding box center [359, 312] width 95 height 17
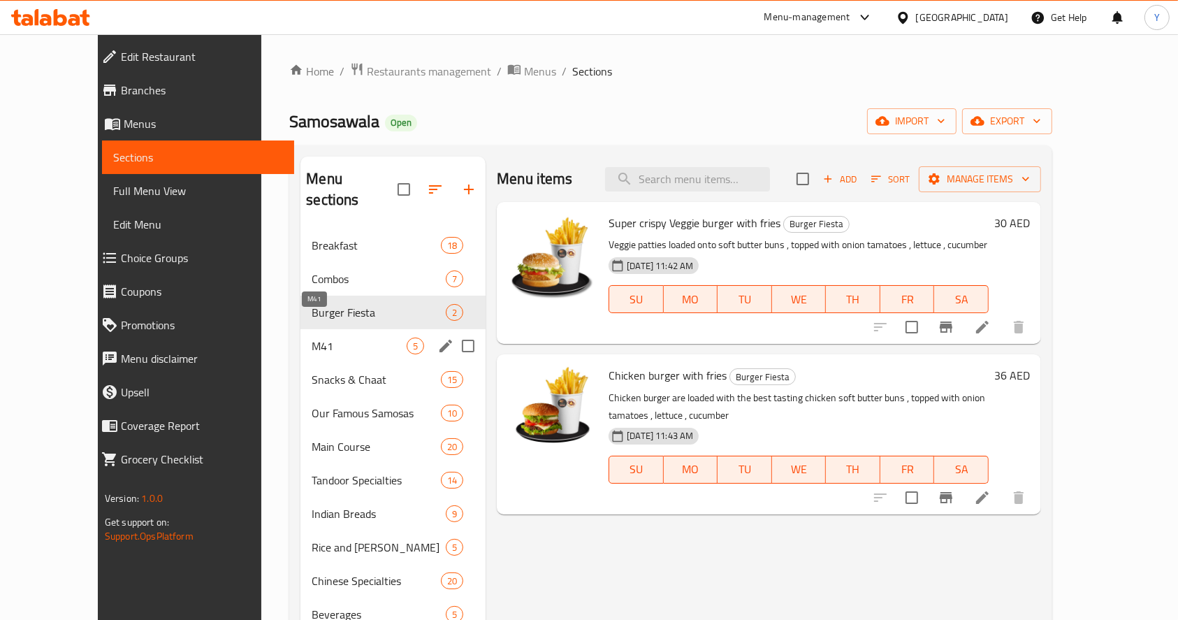
click at [352, 337] on span "M41" at bounding box center [359, 345] width 95 height 17
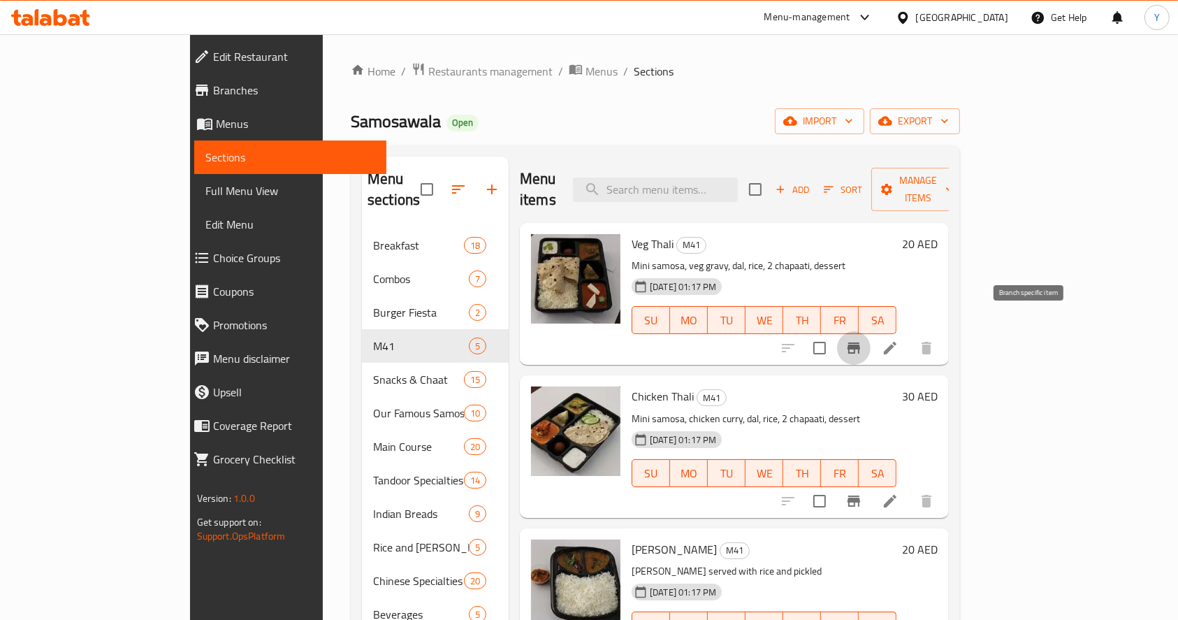
click at [860, 342] on icon "Branch-specific-item" at bounding box center [853, 347] width 13 height 11
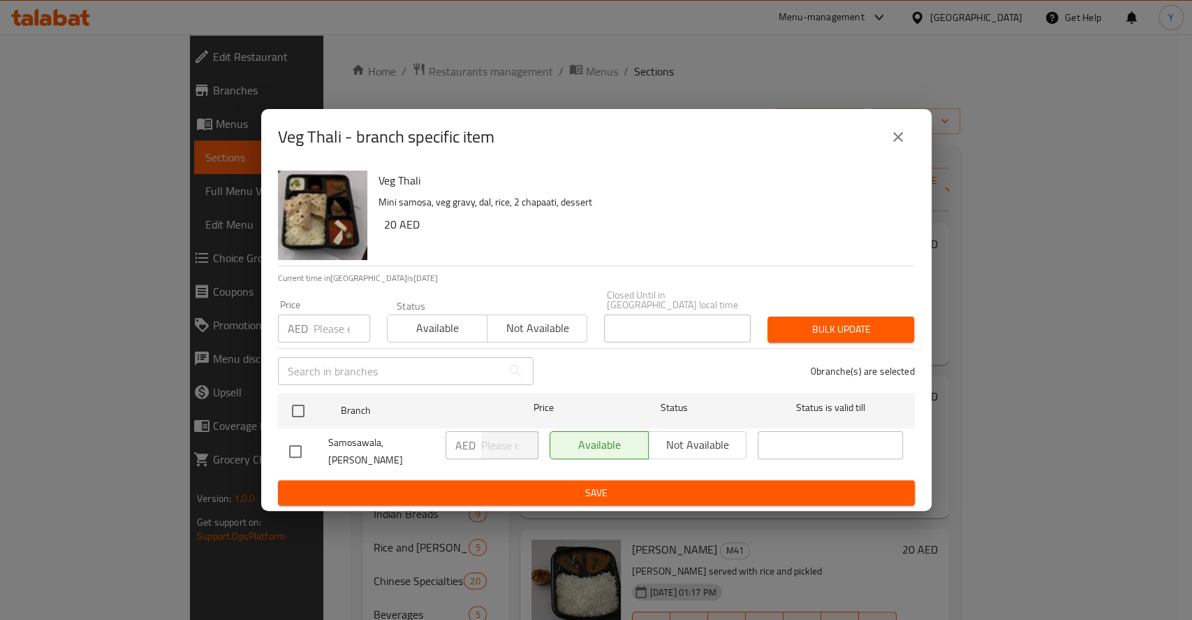
click at [1030, 328] on div "Veg Thali - branch specific item Veg Thali Mini samosa, veg gravy, dal, rice, 2…" at bounding box center [596, 310] width 1192 height 620
click at [894, 151] on button "close" at bounding box center [899, 137] width 34 height 34
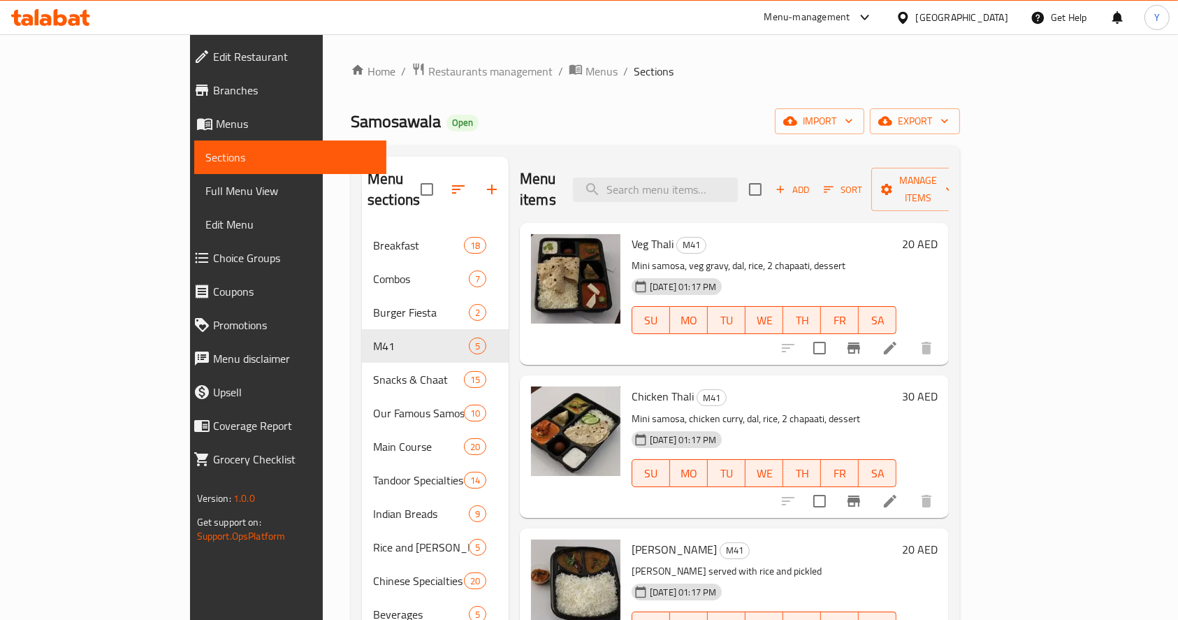
click at [898, 340] on icon at bounding box center [890, 348] width 17 height 17
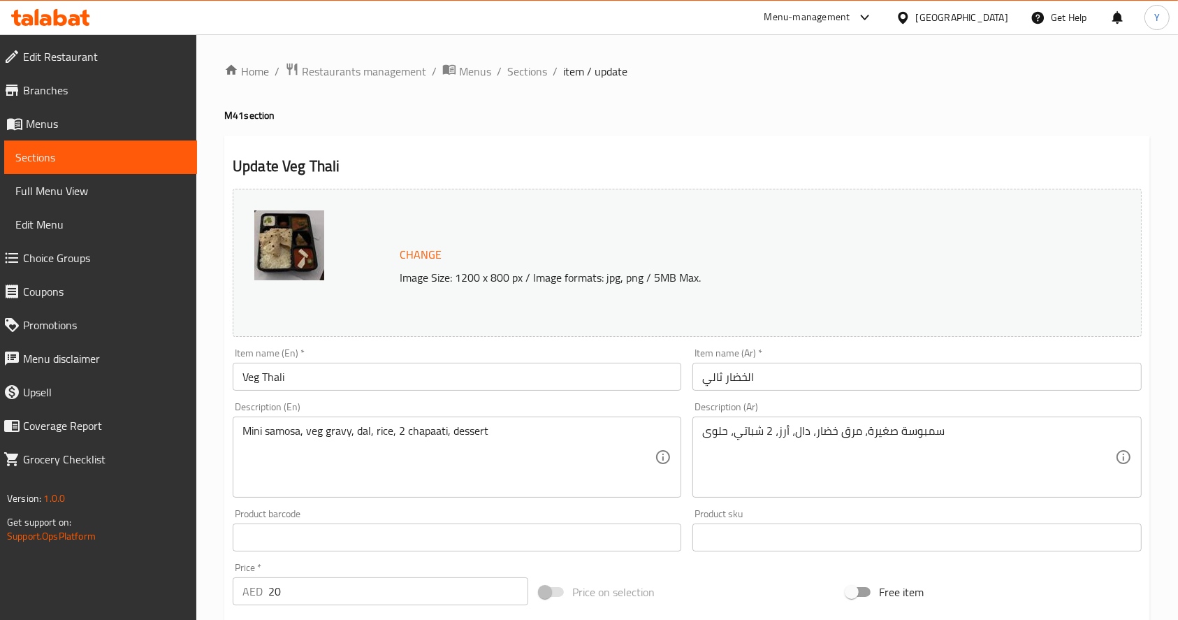
drag, startPoint x: 291, startPoint y: 592, endPoint x: 184, endPoint y: 581, distance: 107.5
click at [184, 581] on div "Edit Restaurant Branches Menus Sections Full Menu View Edit Menu Choice Groups …" at bounding box center [589, 520] width 1178 height 973
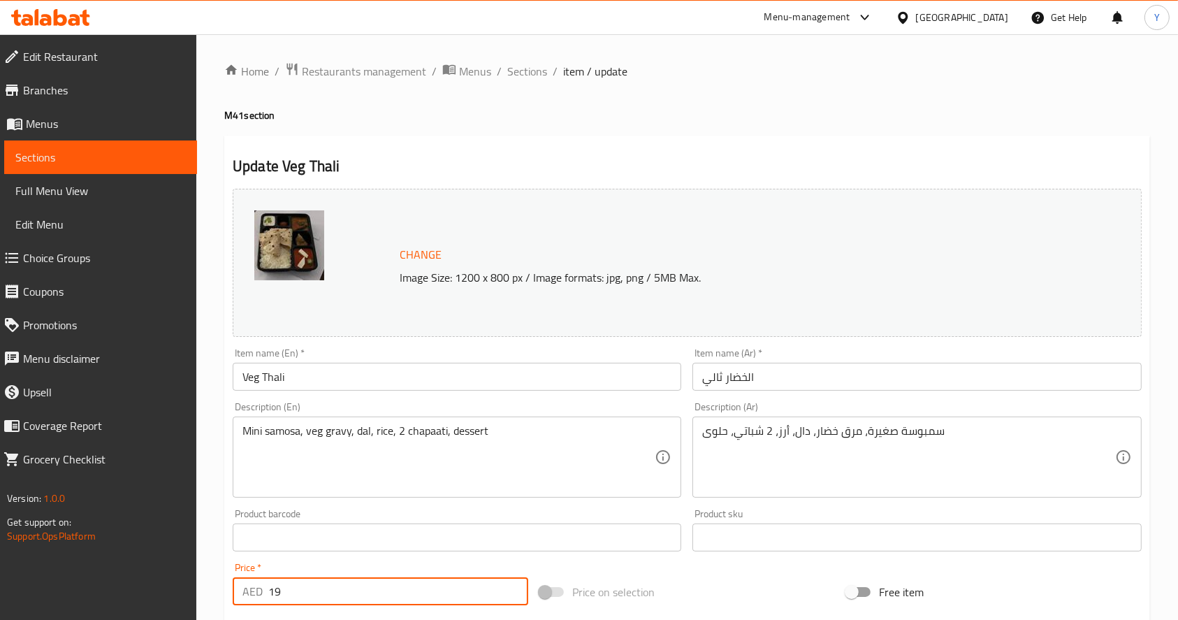
scroll to position [387, 0]
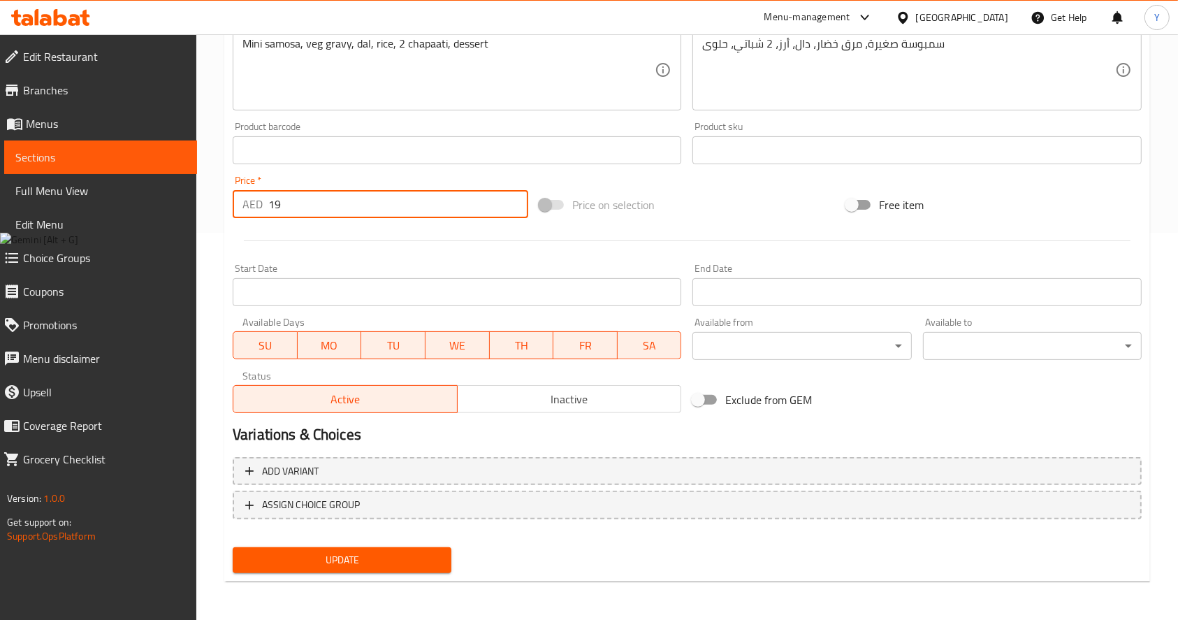
type input "19"
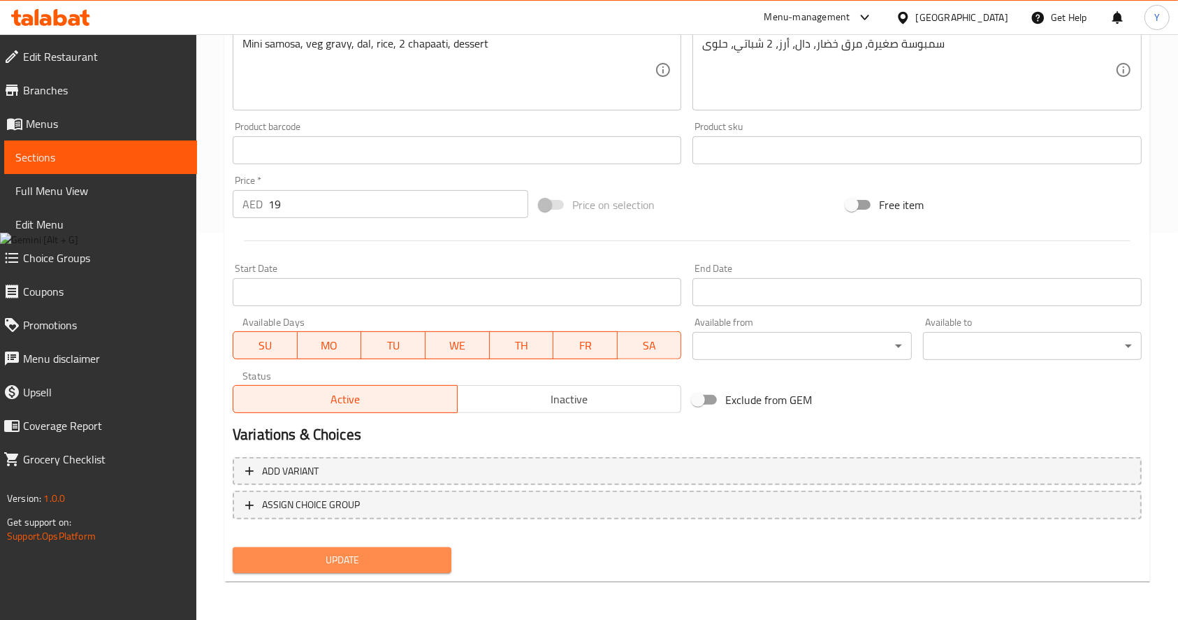
click at [342, 555] on span "Update" at bounding box center [342, 559] width 196 height 17
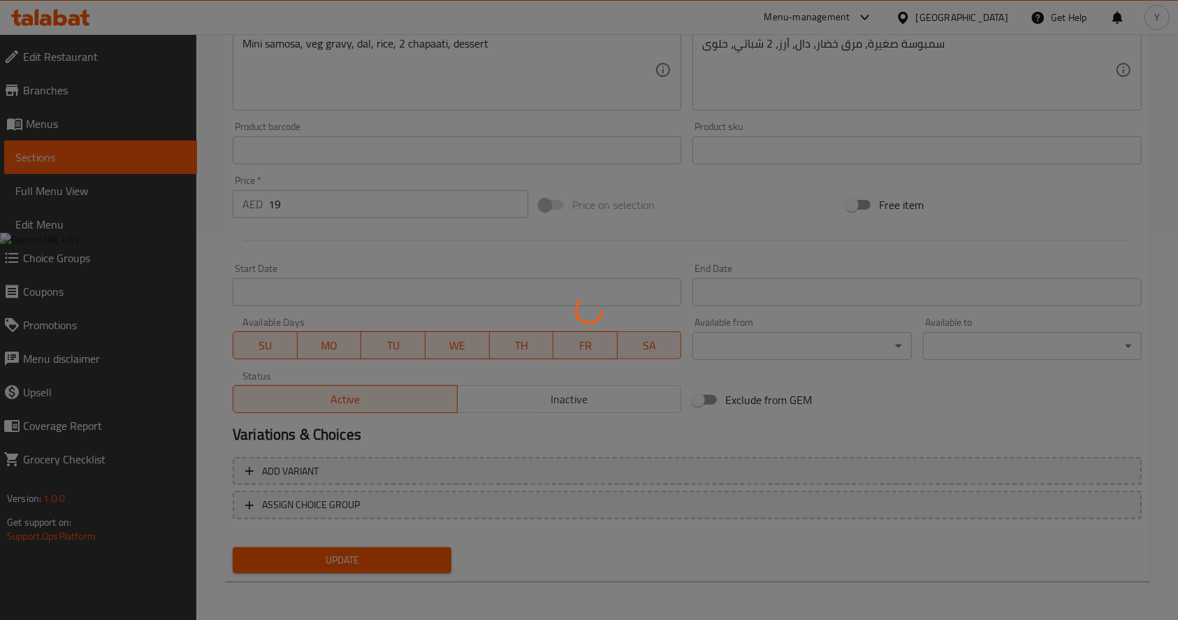
scroll to position [59, 0]
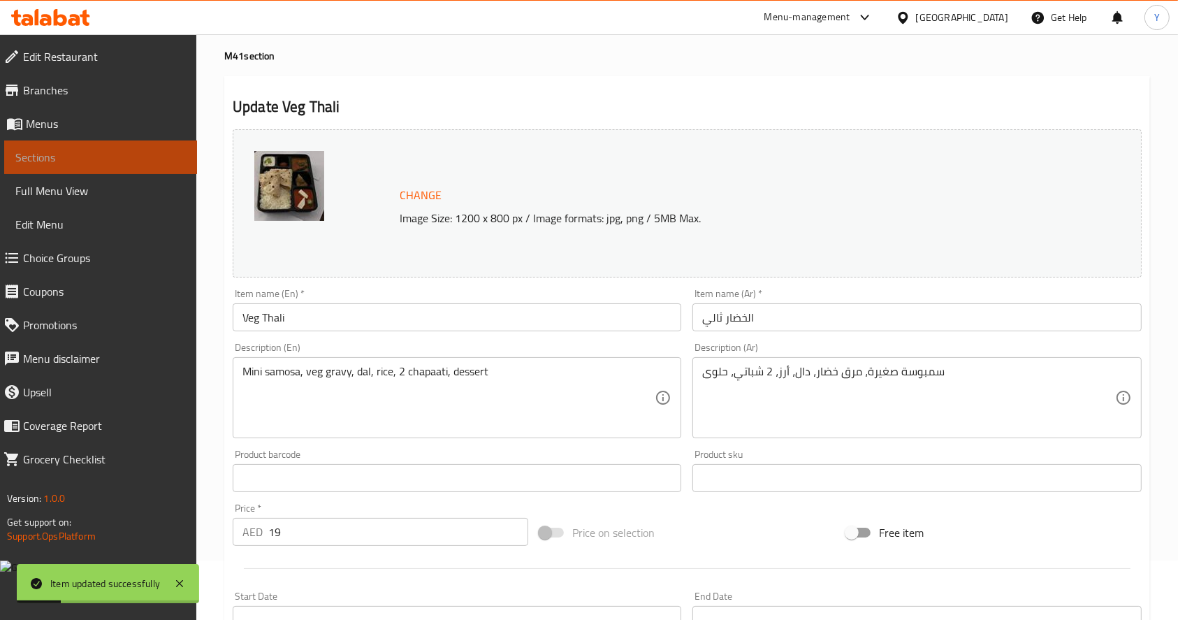
click at [93, 159] on span "Sections" at bounding box center [100, 157] width 170 height 17
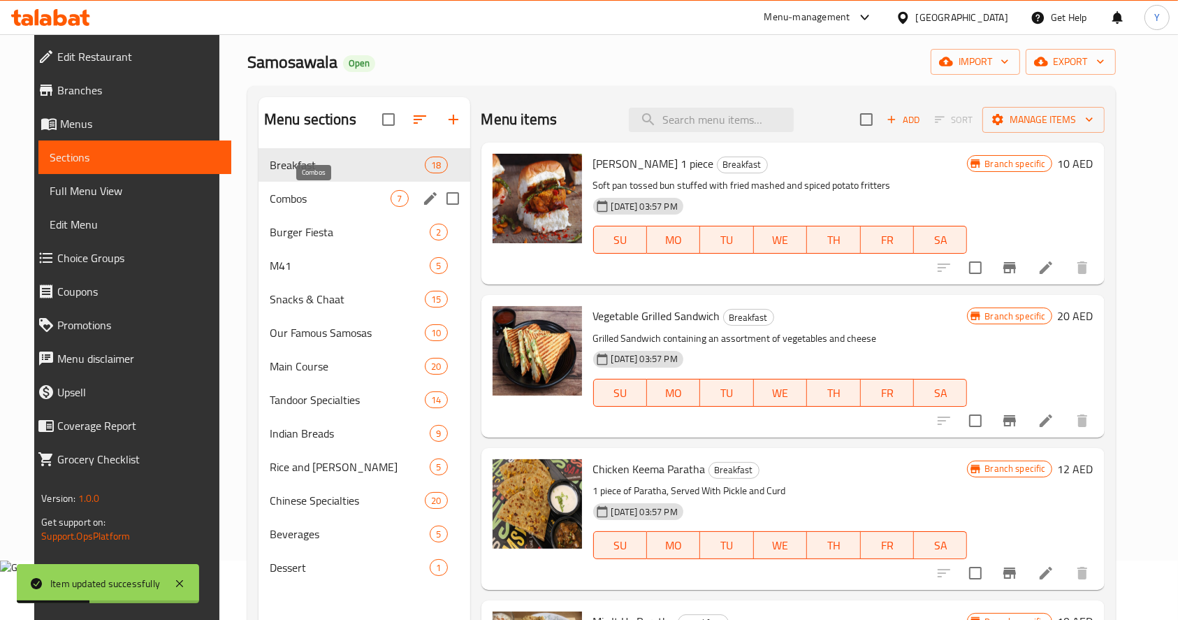
click at [347, 203] on span "Combos" at bounding box center [331, 198] width 122 height 17
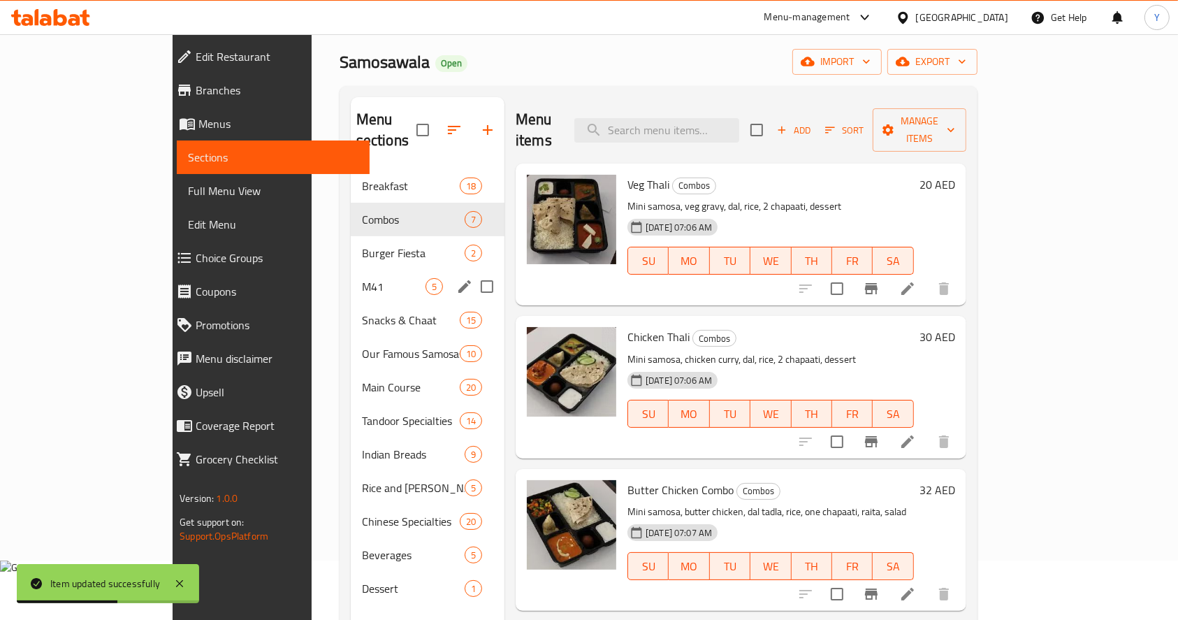
click at [351, 270] on div "M41 5" at bounding box center [428, 287] width 154 height 34
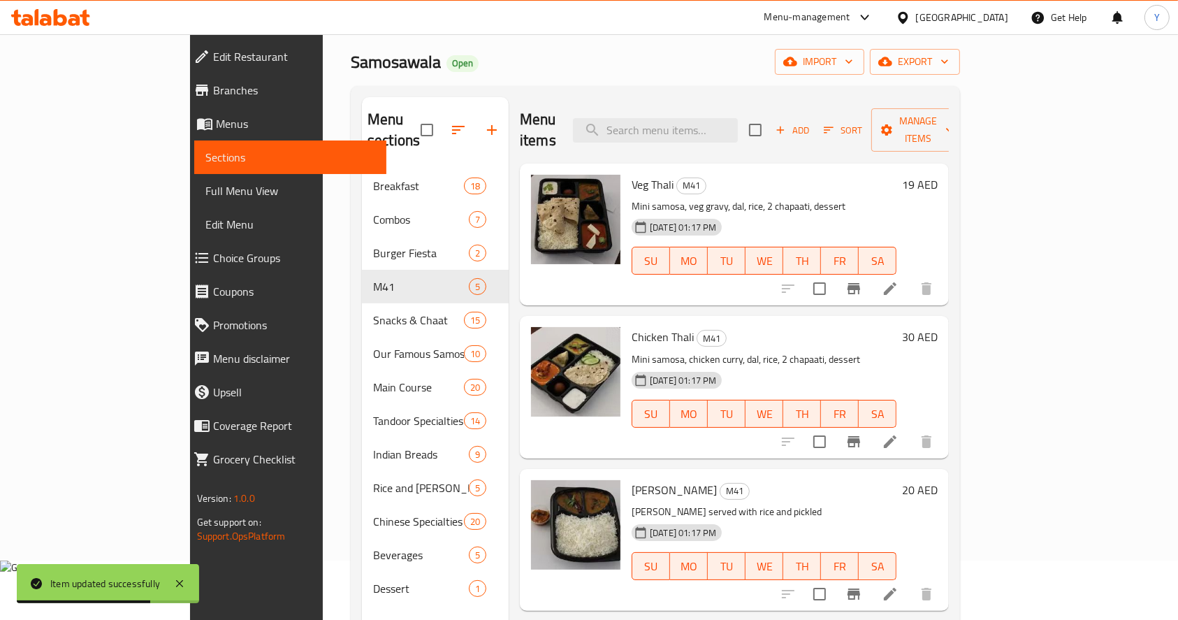
click at [898, 433] on icon at bounding box center [890, 441] width 17 height 17
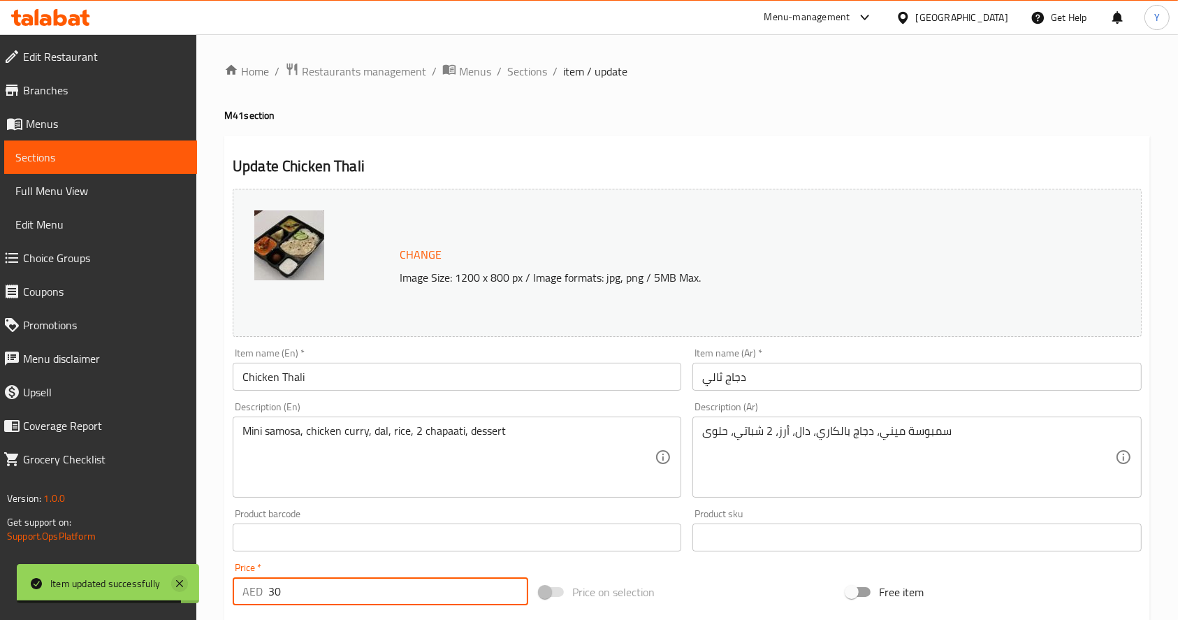
drag, startPoint x: 319, startPoint y: 588, endPoint x: 187, endPoint y: 590, distance: 131.3
click at [187, 590] on body "Item updated successfully ​ Menu-management [GEOGRAPHIC_DATA] Get Help Y Edit R…" at bounding box center [589, 333] width 1178 height 599
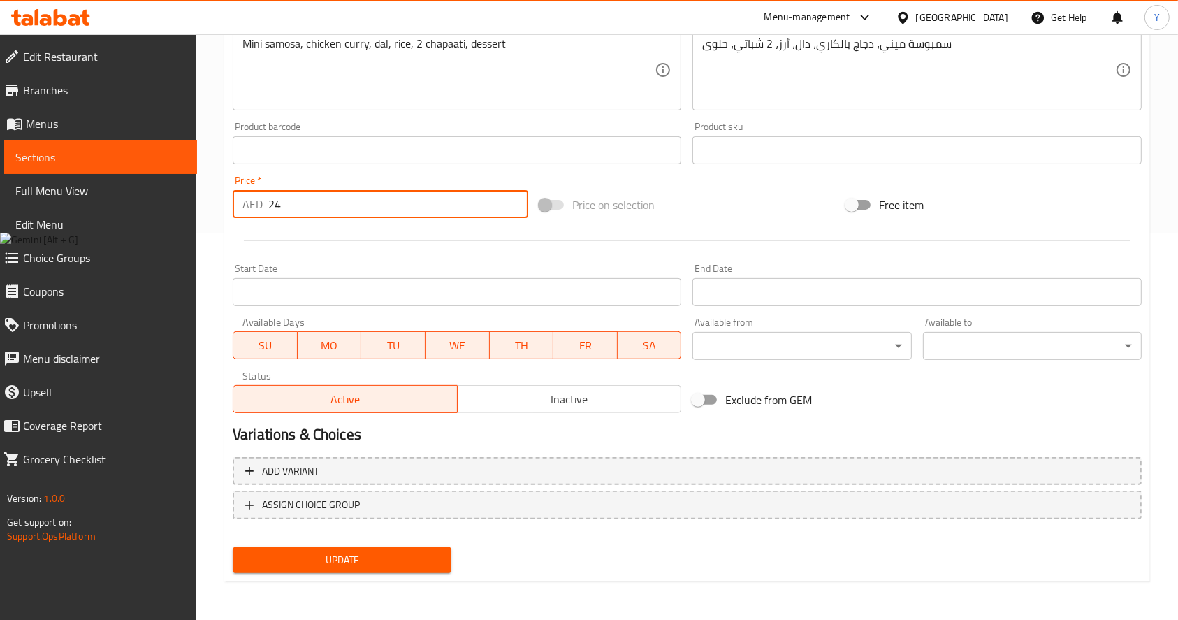
type input "24"
click at [378, 567] on span "Update" at bounding box center [342, 559] width 196 height 17
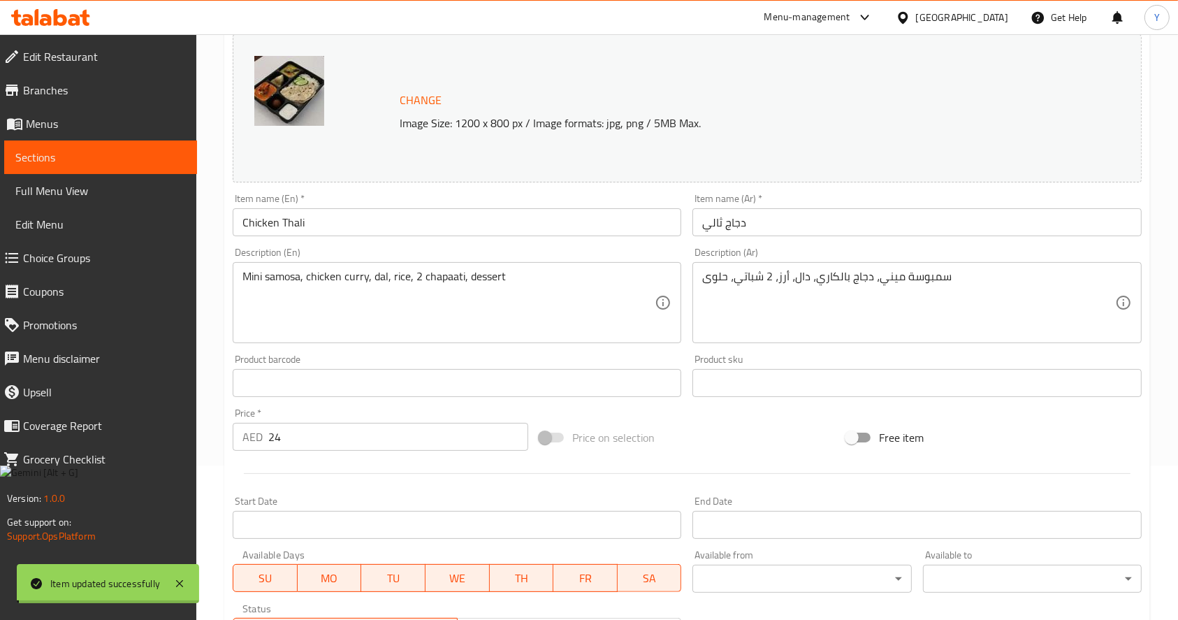
scroll to position [0, 0]
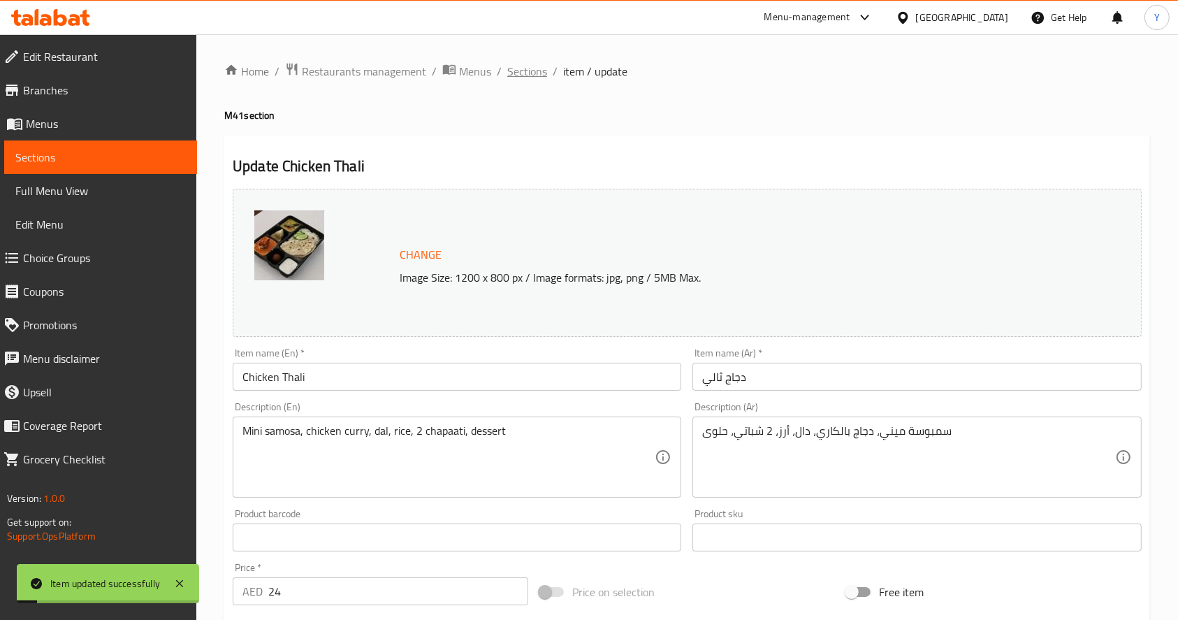
click at [536, 72] on span "Sections" at bounding box center [527, 71] width 40 height 17
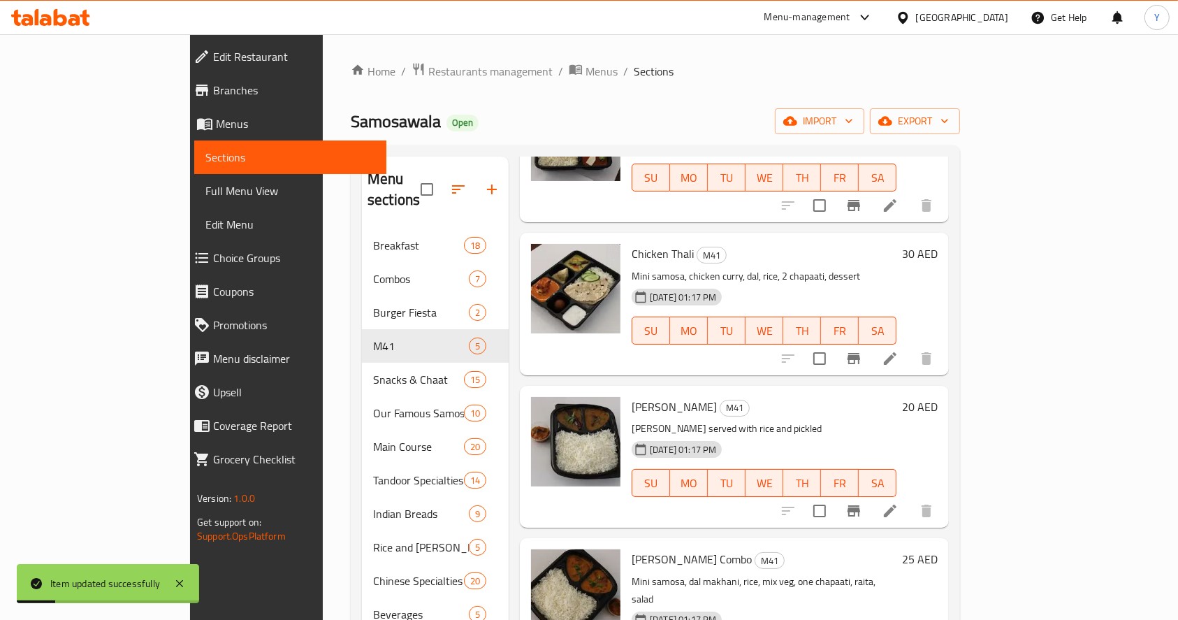
scroll to position [178, 0]
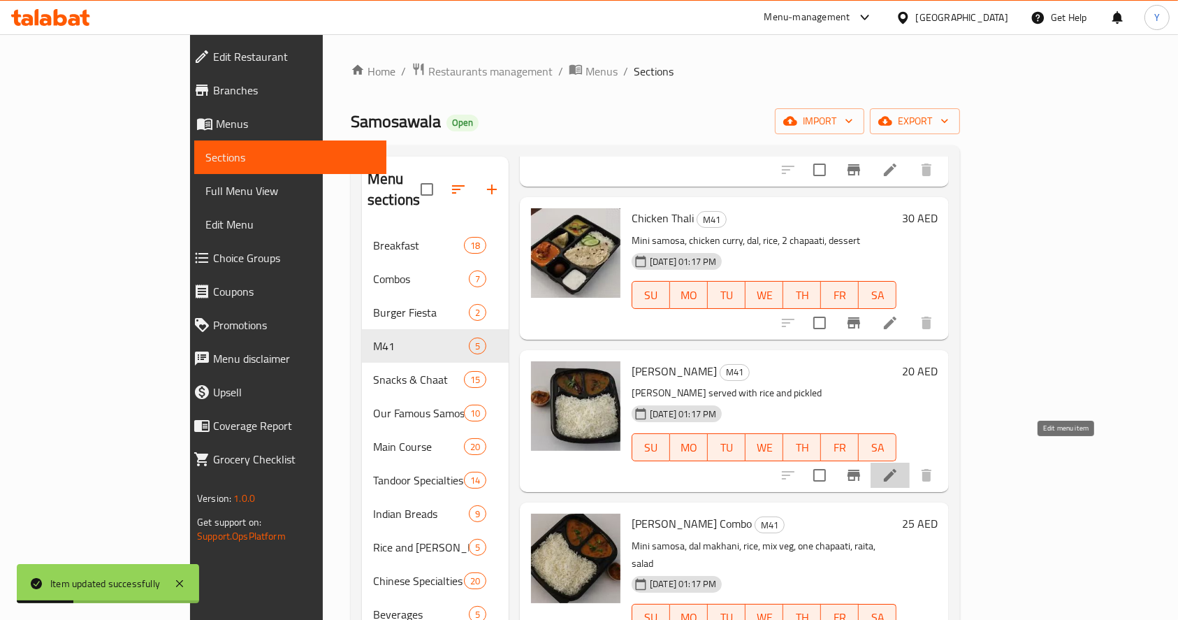
click at [898, 467] on icon at bounding box center [890, 475] width 17 height 17
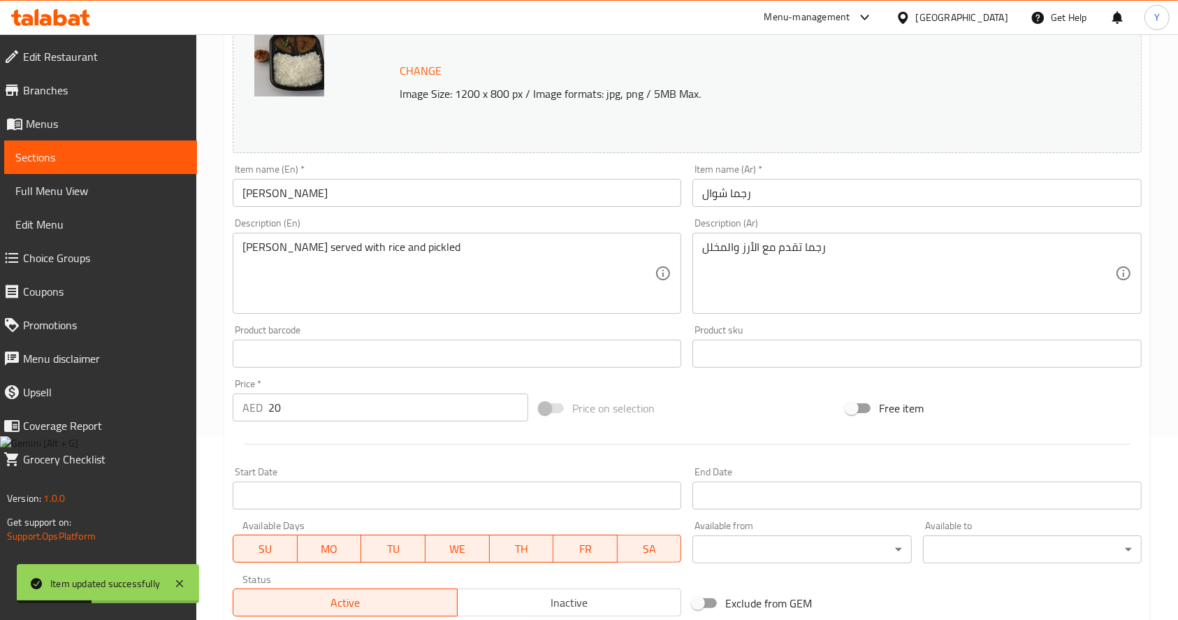
scroll to position [187, 0]
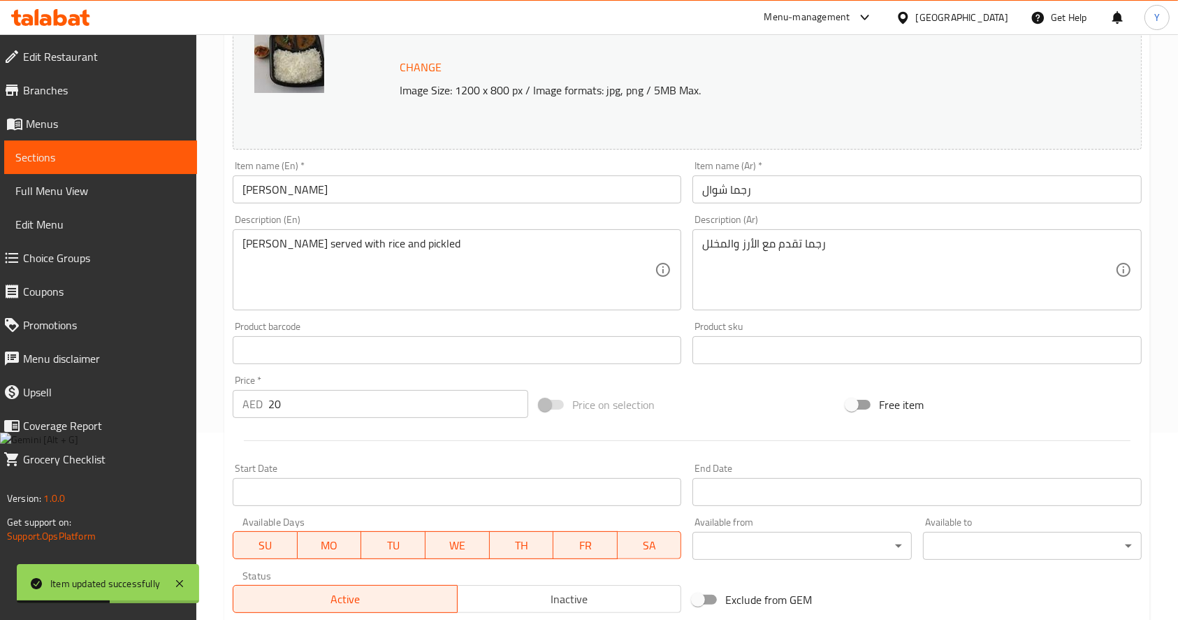
drag, startPoint x: 173, startPoint y: 400, endPoint x: 151, endPoint y: 400, distance: 21.7
click at [151, 400] on div "Edit Restaurant Branches Menus Sections Full Menu View Edit Menu Choice Groups …" at bounding box center [589, 333] width 1178 height 973
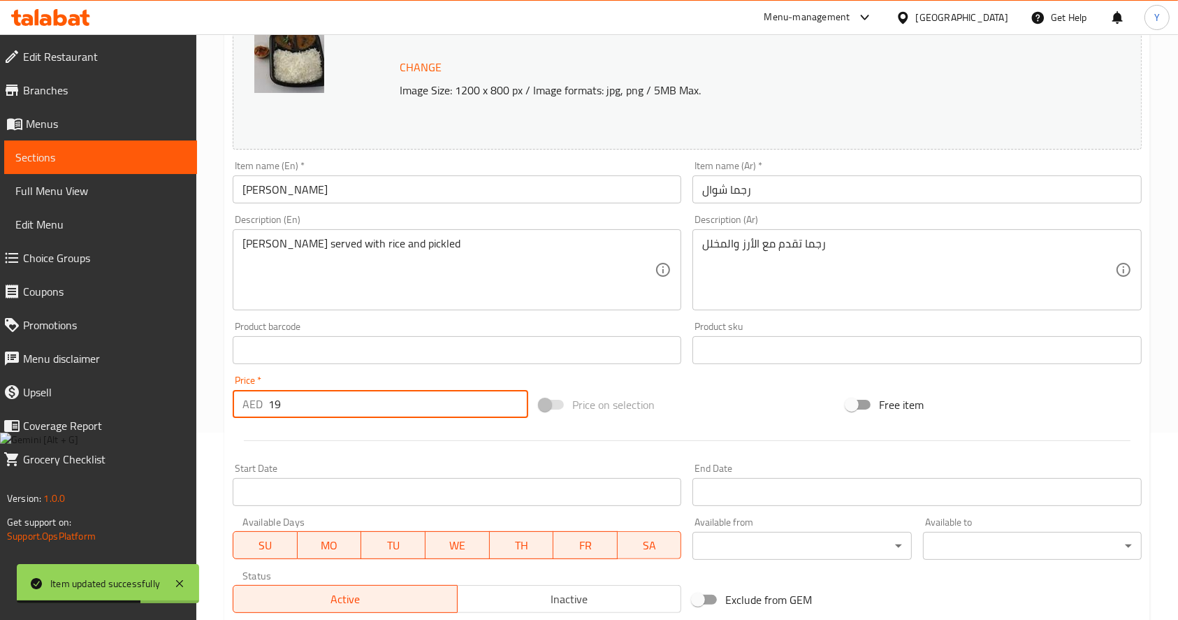
scroll to position [387, 0]
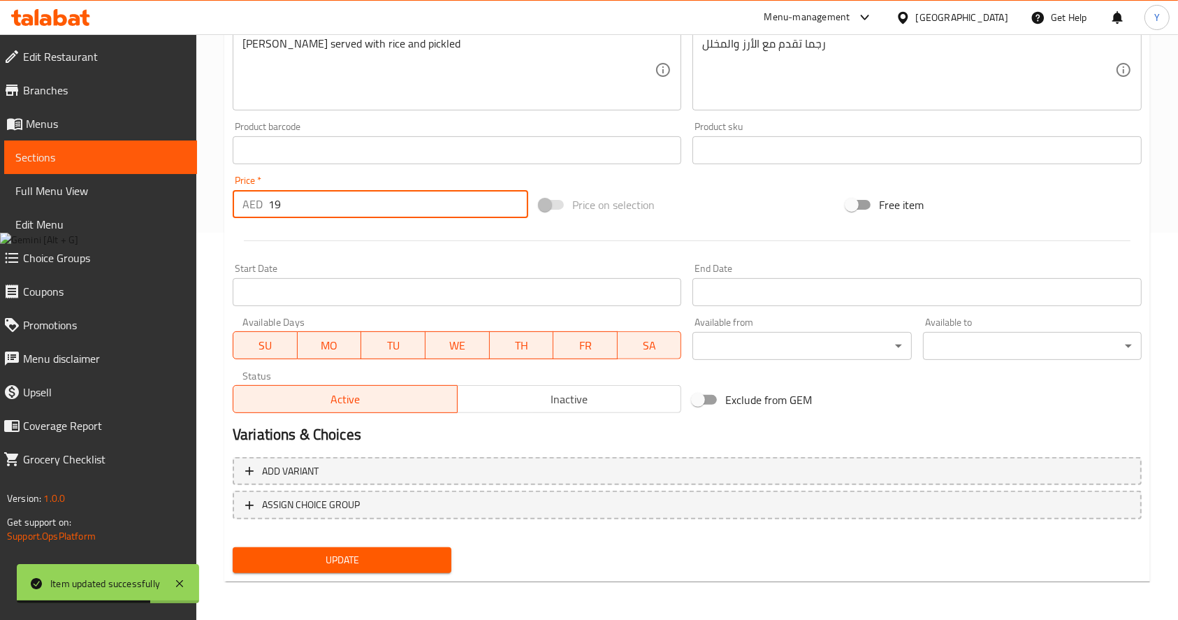
type input "19"
click at [386, 566] on span "Update" at bounding box center [342, 559] width 196 height 17
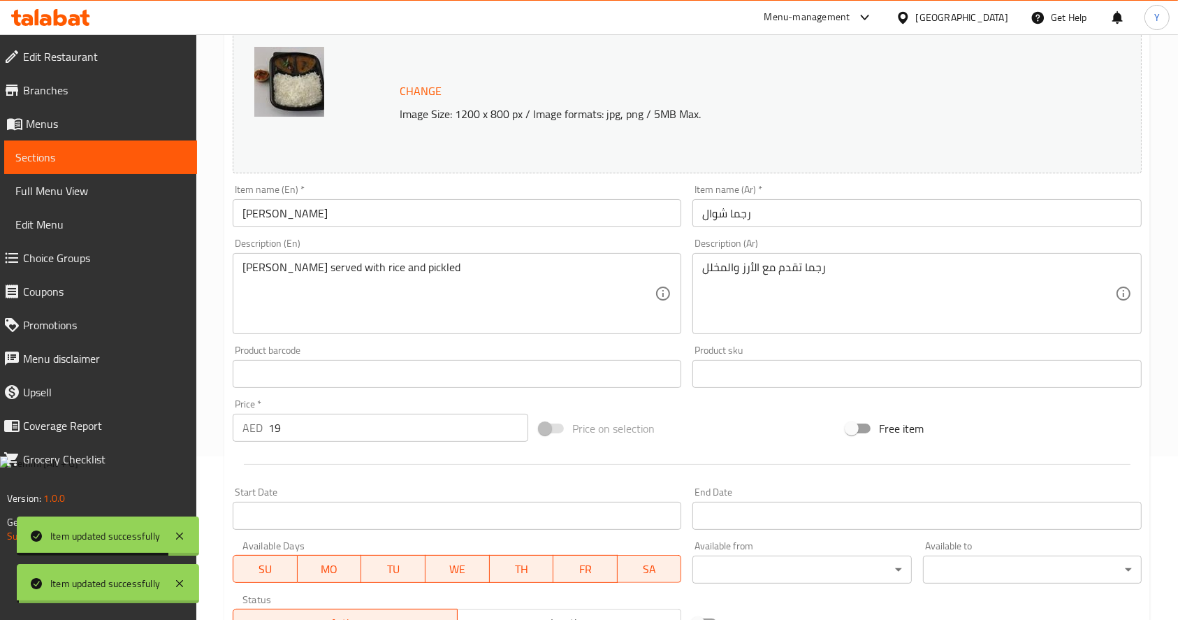
scroll to position [0, 0]
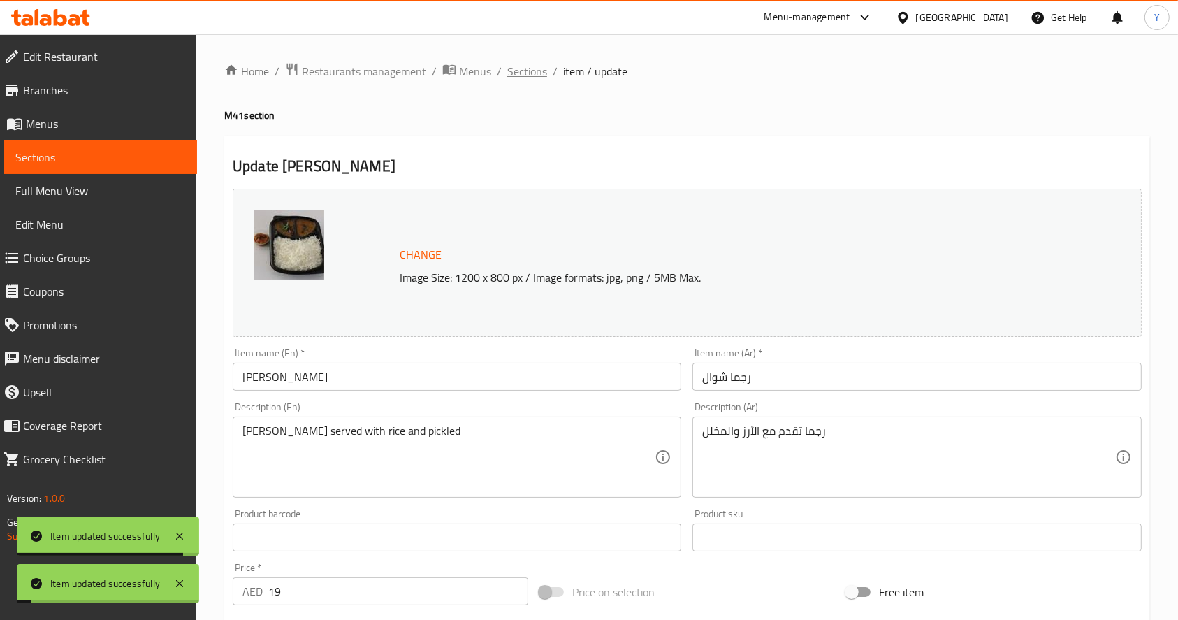
click at [529, 72] on span "Sections" at bounding box center [527, 71] width 40 height 17
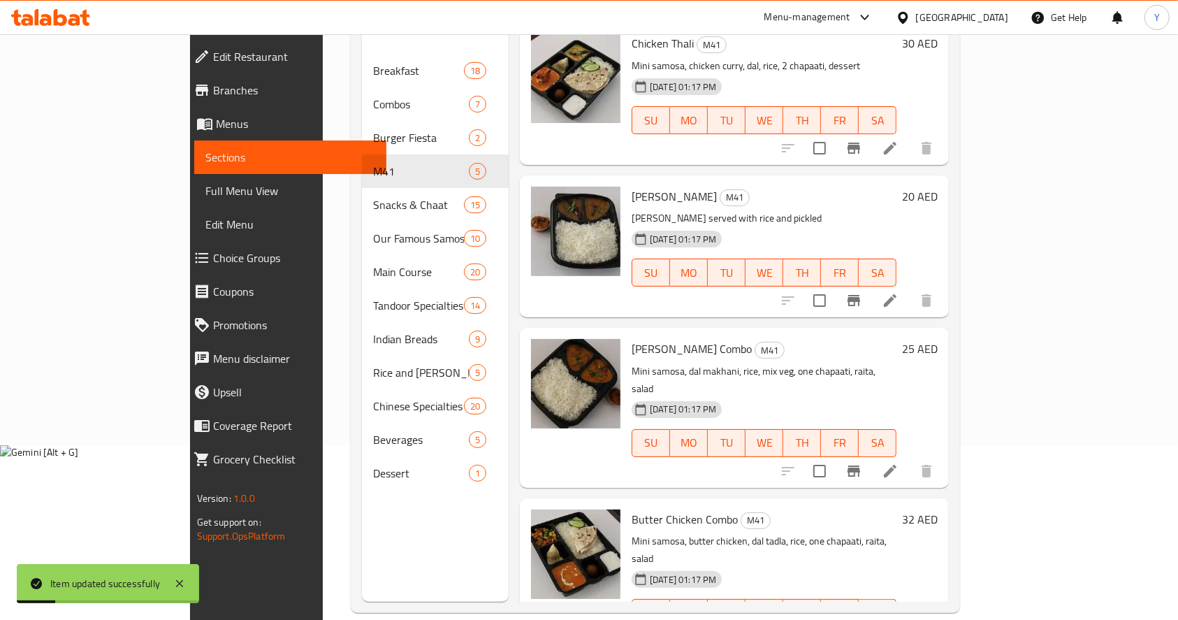
scroll to position [196, 0]
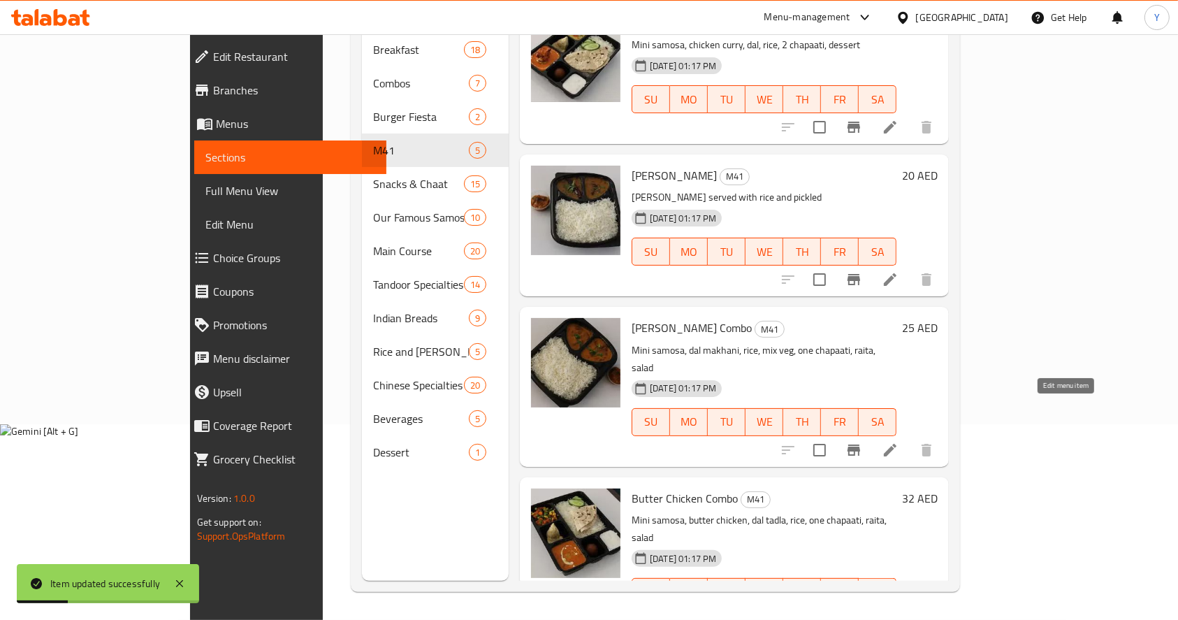
click at [898, 441] on icon at bounding box center [890, 449] width 17 height 17
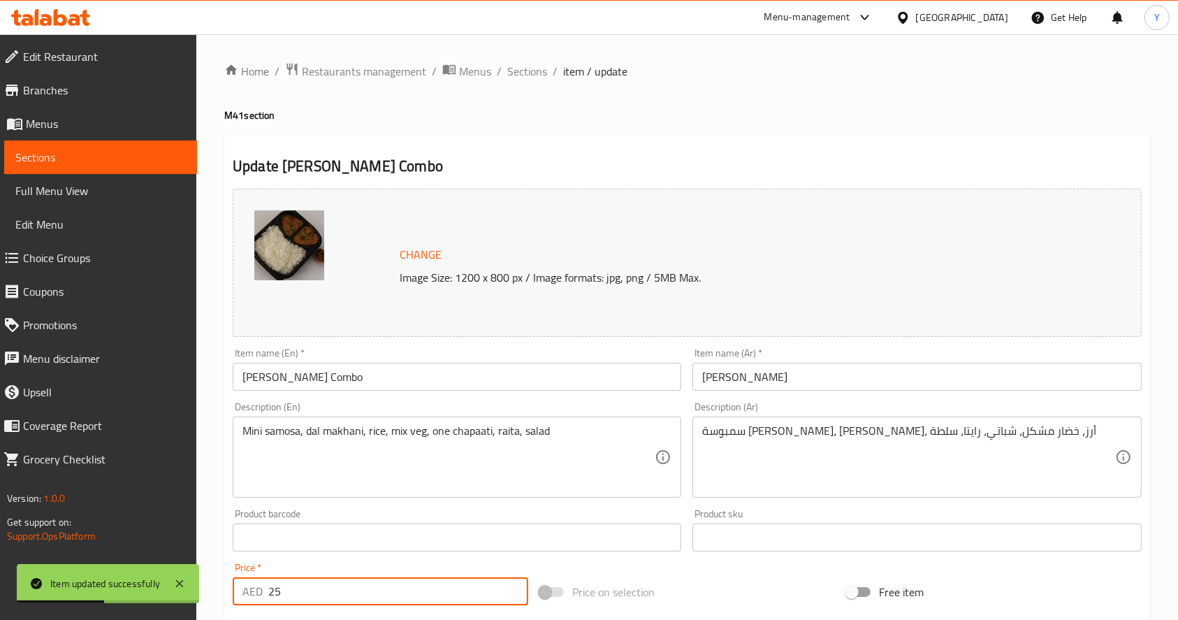
drag, startPoint x: 302, startPoint y: 598, endPoint x: 182, endPoint y: 595, distance: 120.9
click at [183, 594] on body "Item updated successfully ​ Menu-management [GEOGRAPHIC_DATA] Get Help Y Edit R…" at bounding box center [589, 333] width 1178 height 599
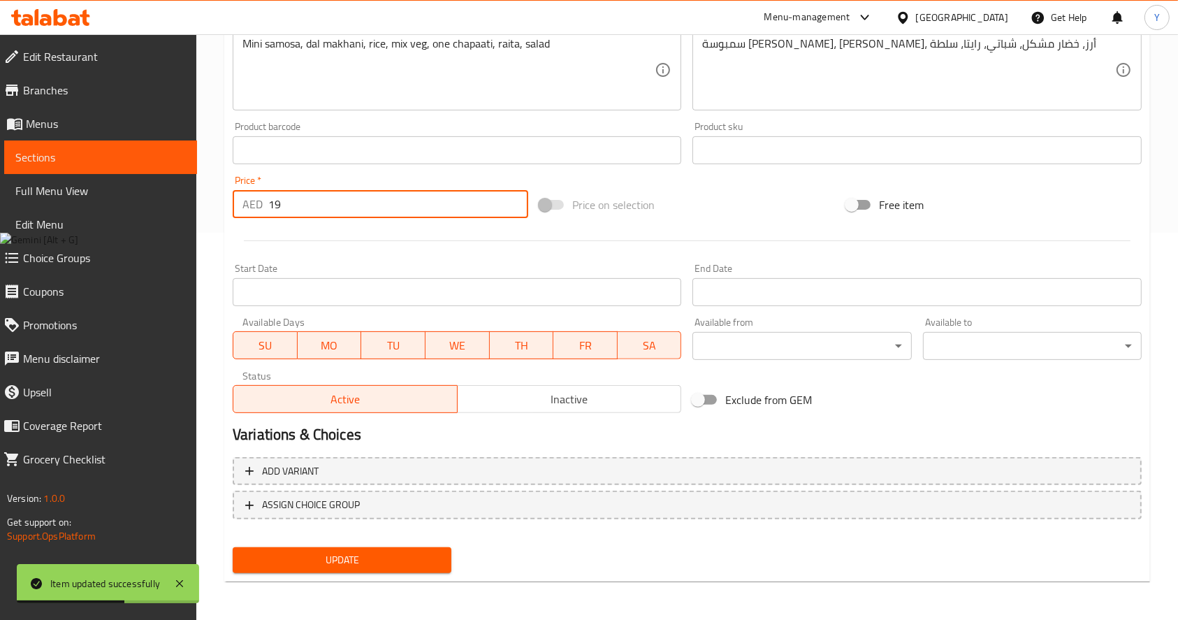
type input "19"
click at [380, 548] on button "Update" at bounding box center [342, 560] width 219 height 26
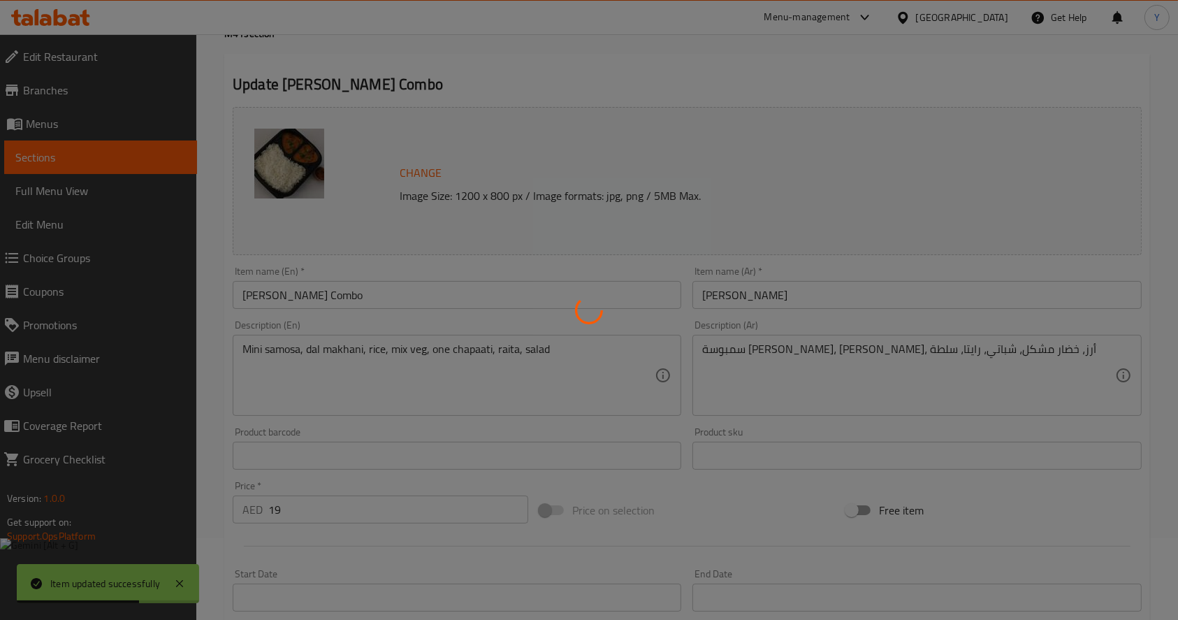
scroll to position [0, 0]
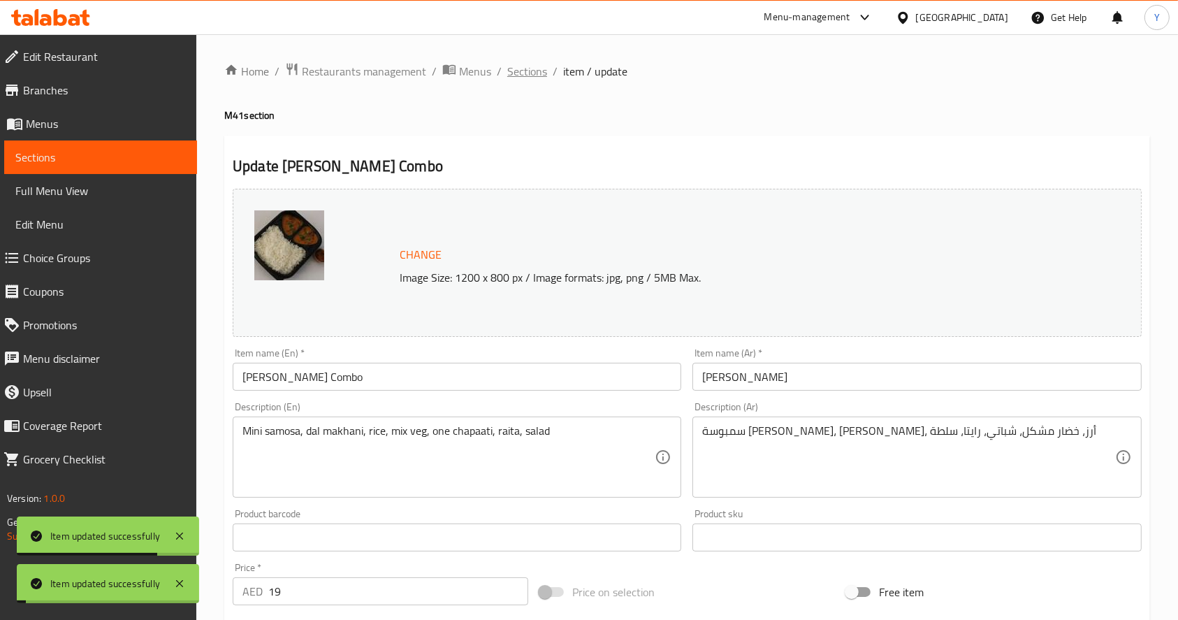
click at [534, 66] on span "Sections" at bounding box center [527, 71] width 40 height 17
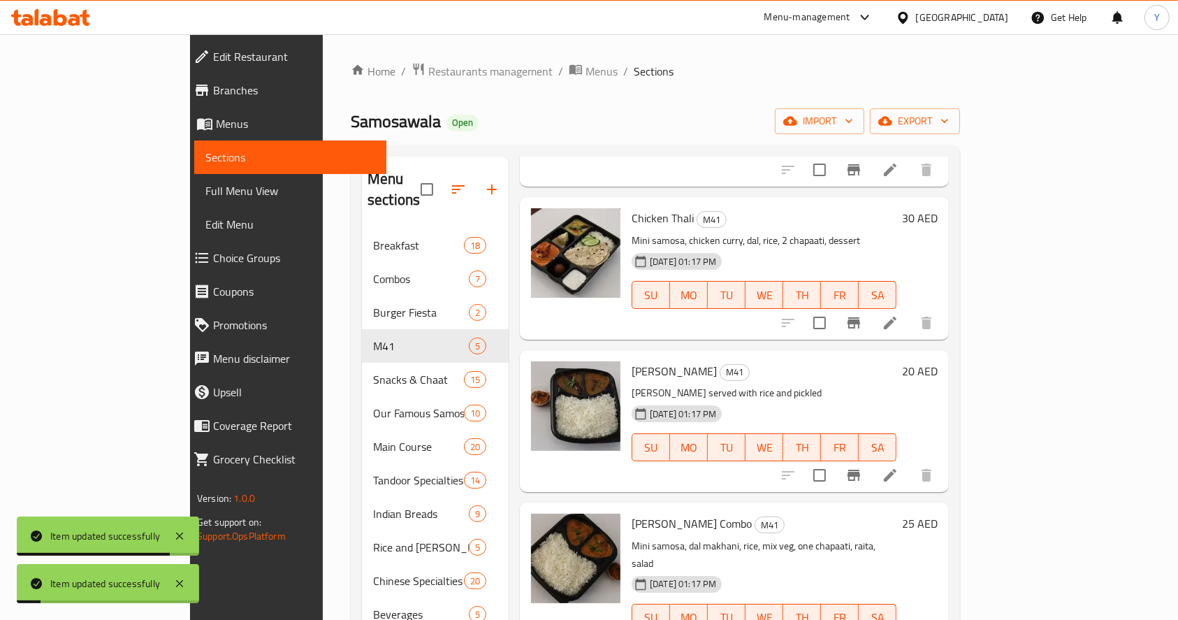
scroll to position [196, 0]
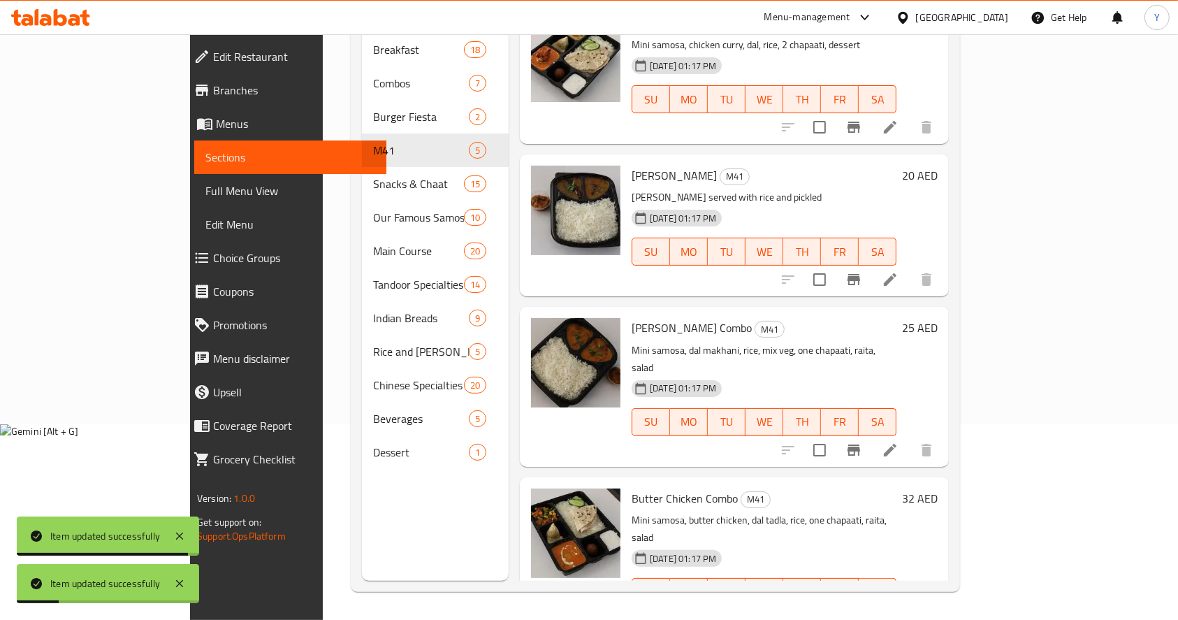
click at [943, 603] on div at bounding box center [857, 620] width 172 height 34
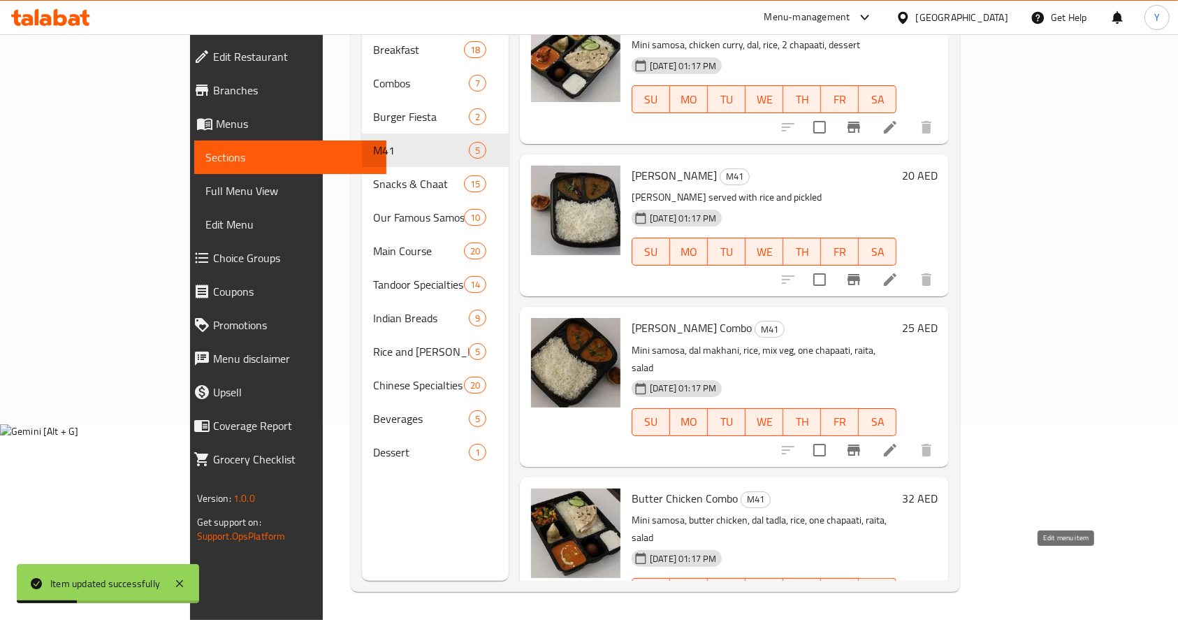
click at [898, 611] on icon at bounding box center [890, 619] width 17 height 17
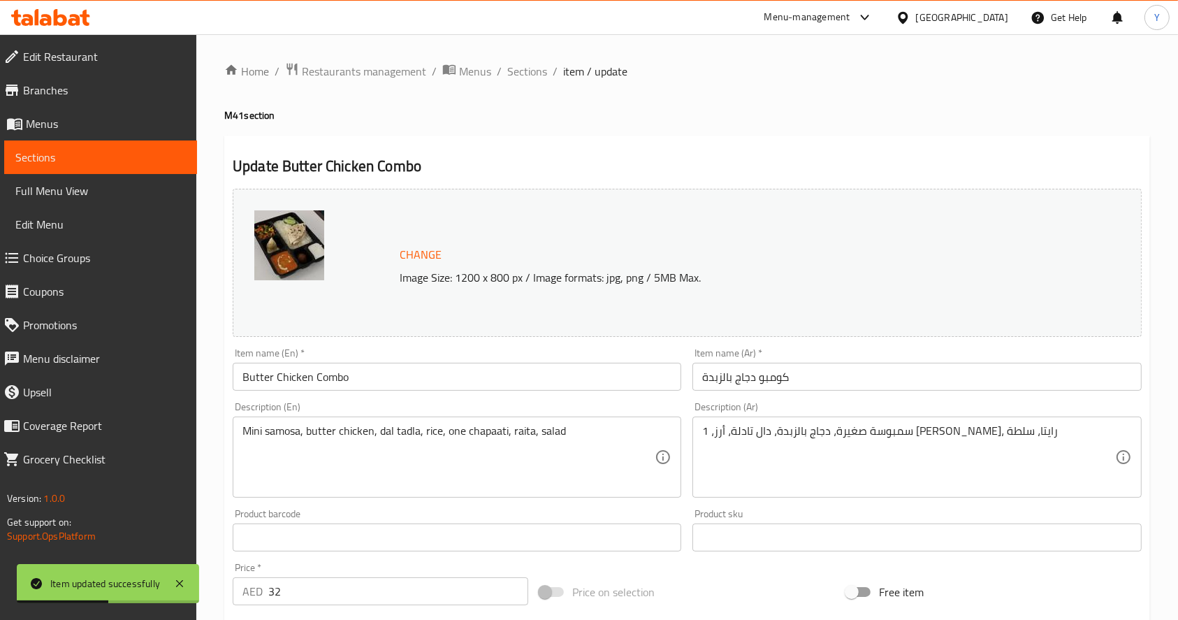
scroll to position [387, 0]
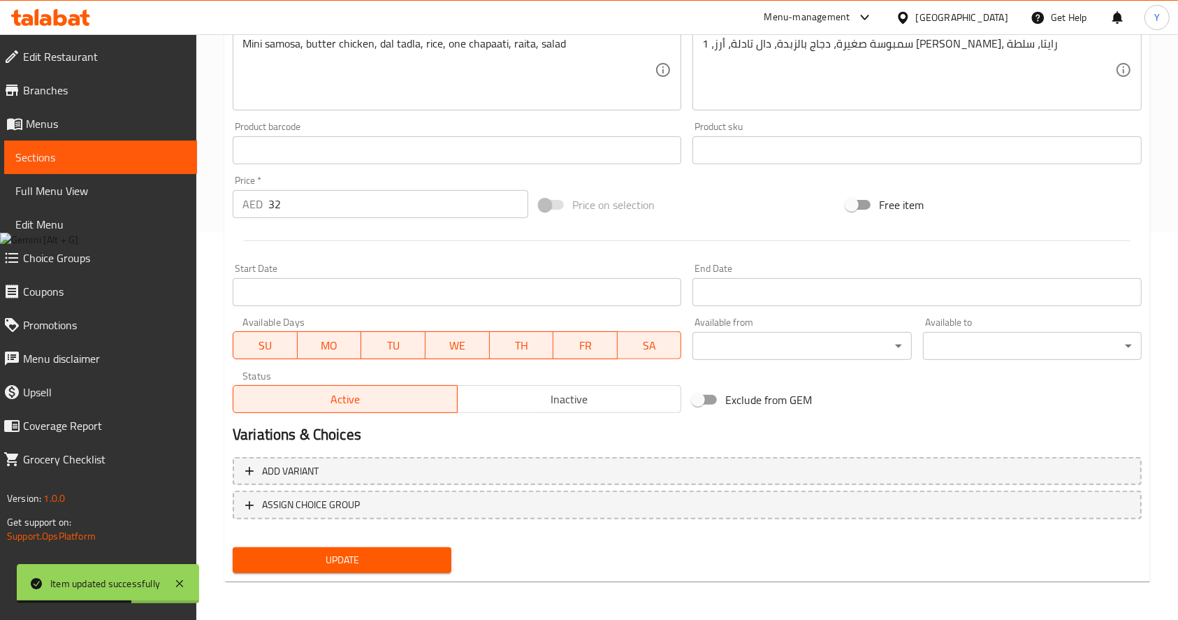
drag, startPoint x: 295, startPoint y: 203, endPoint x: 229, endPoint y: 203, distance: 66.4
click at [229, 203] on div "Price   * AED 32 Price *" at bounding box center [380, 197] width 307 height 54
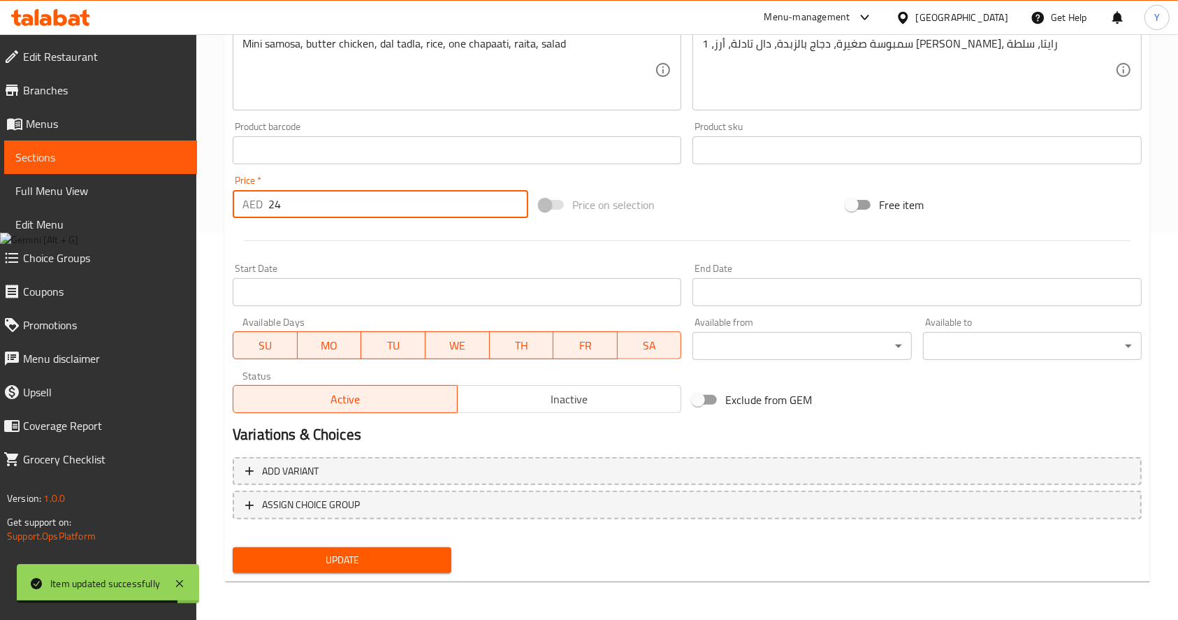
type input "24"
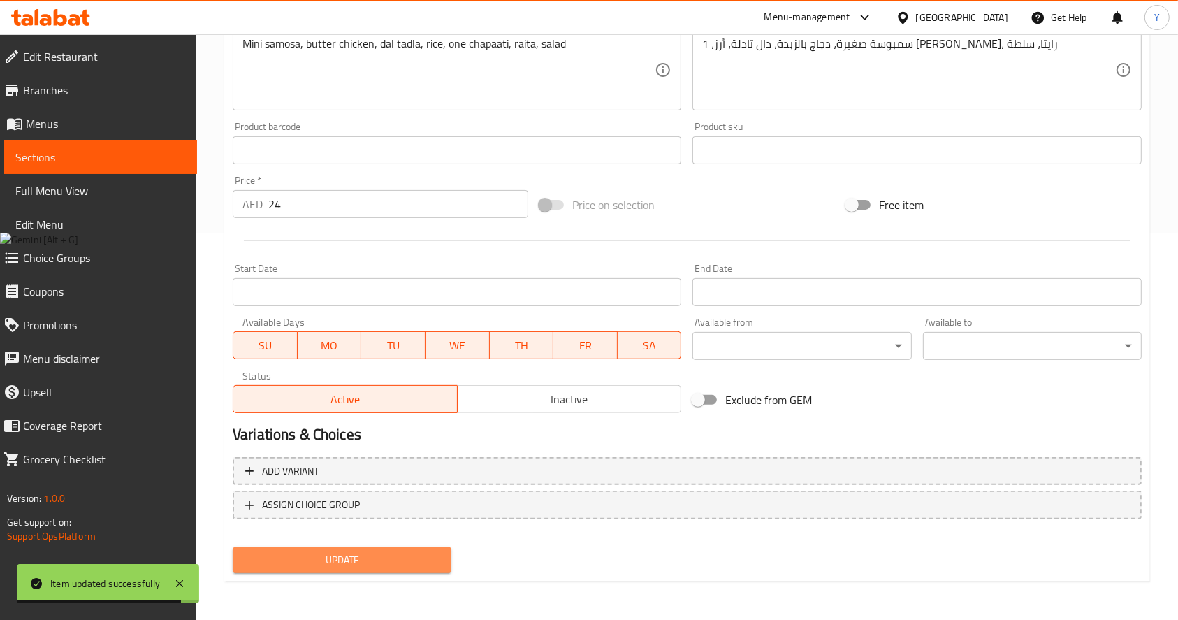
click at [281, 563] on span "Update" at bounding box center [342, 559] width 196 height 17
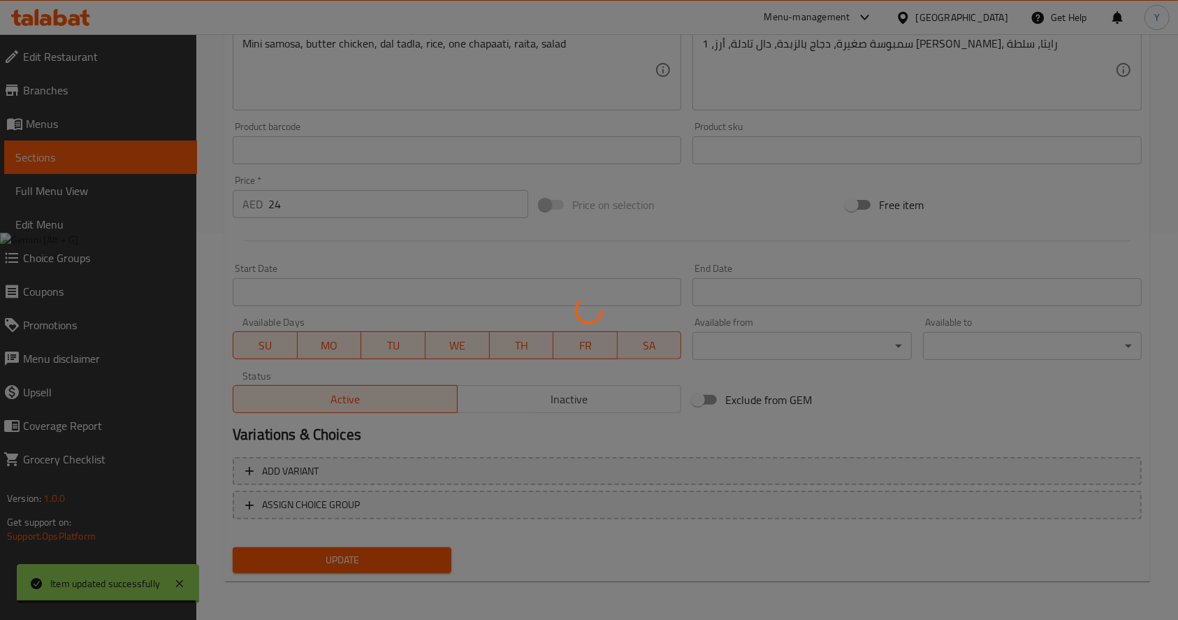
scroll to position [0, 0]
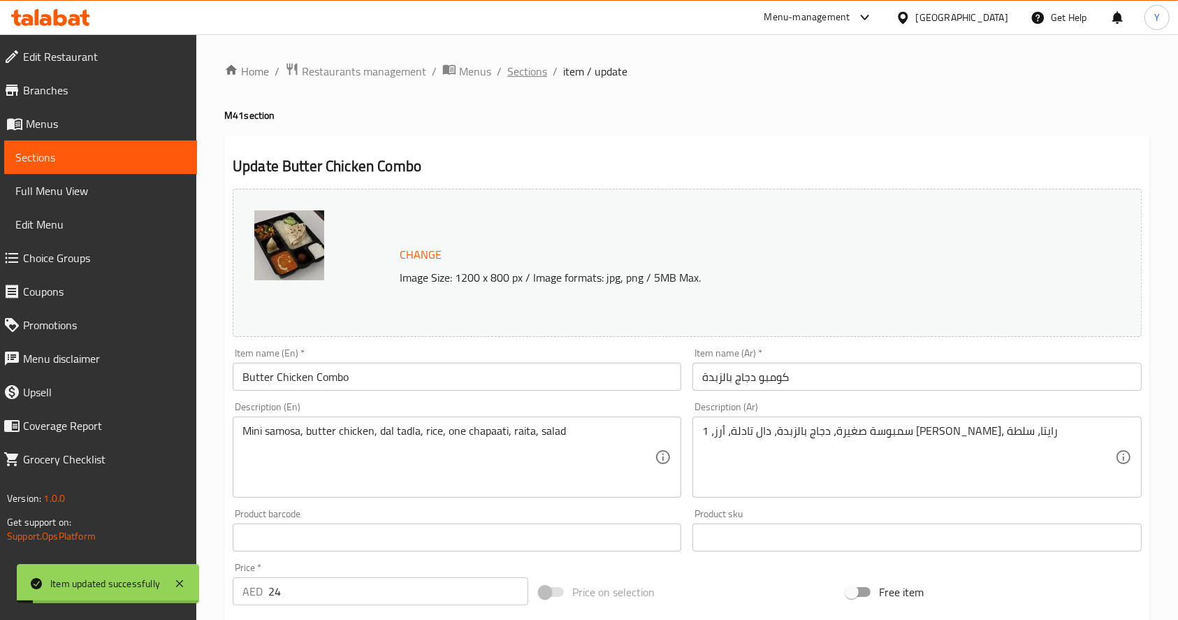
click at [527, 70] on span "Sections" at bounding box center [527, 71] width 40 height 17
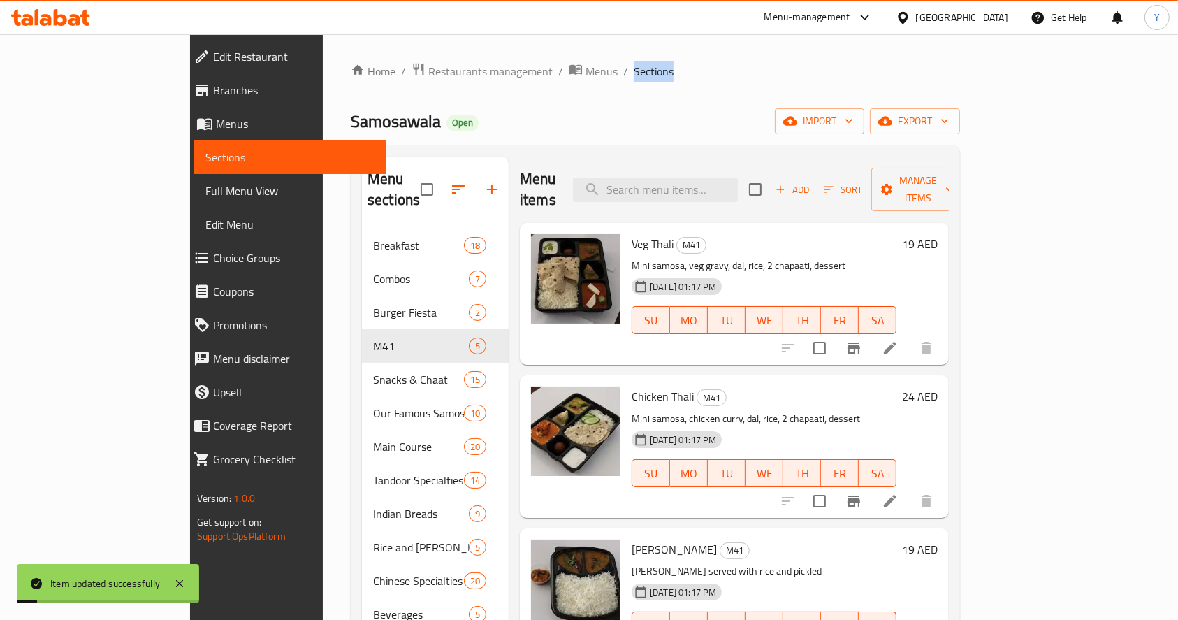
click at [634, 70] on span "Sections" at bounding box center [654, 71] width 40 height 17
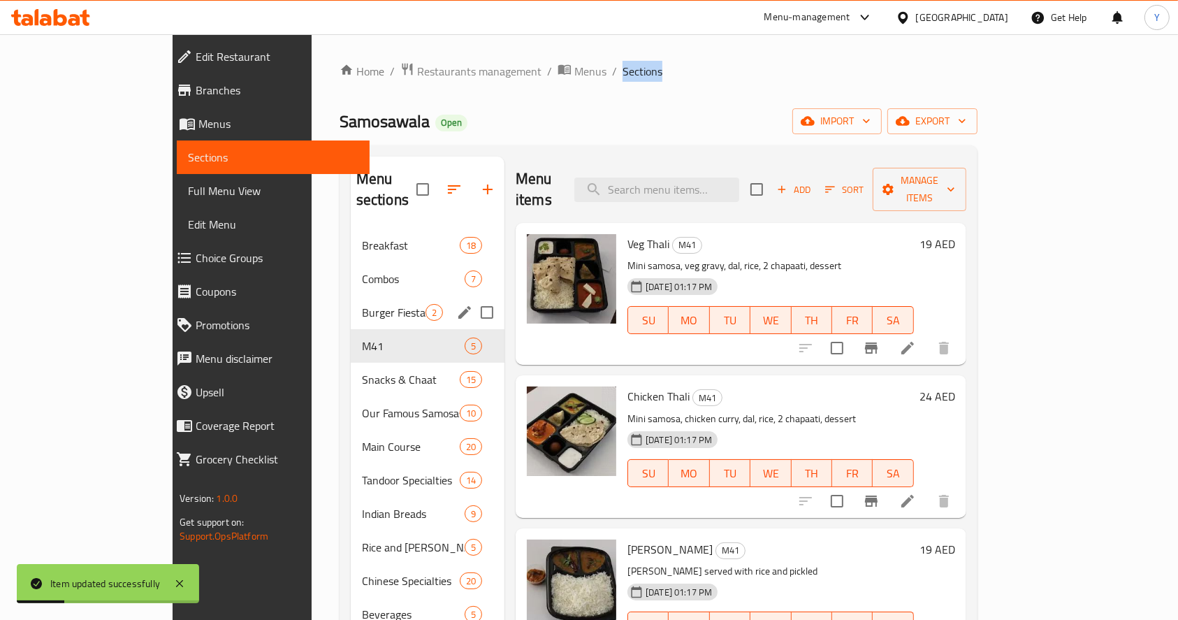
click at [351, 266] on div "Combos 7" at bounding box center [428, 279] width 154 height 34
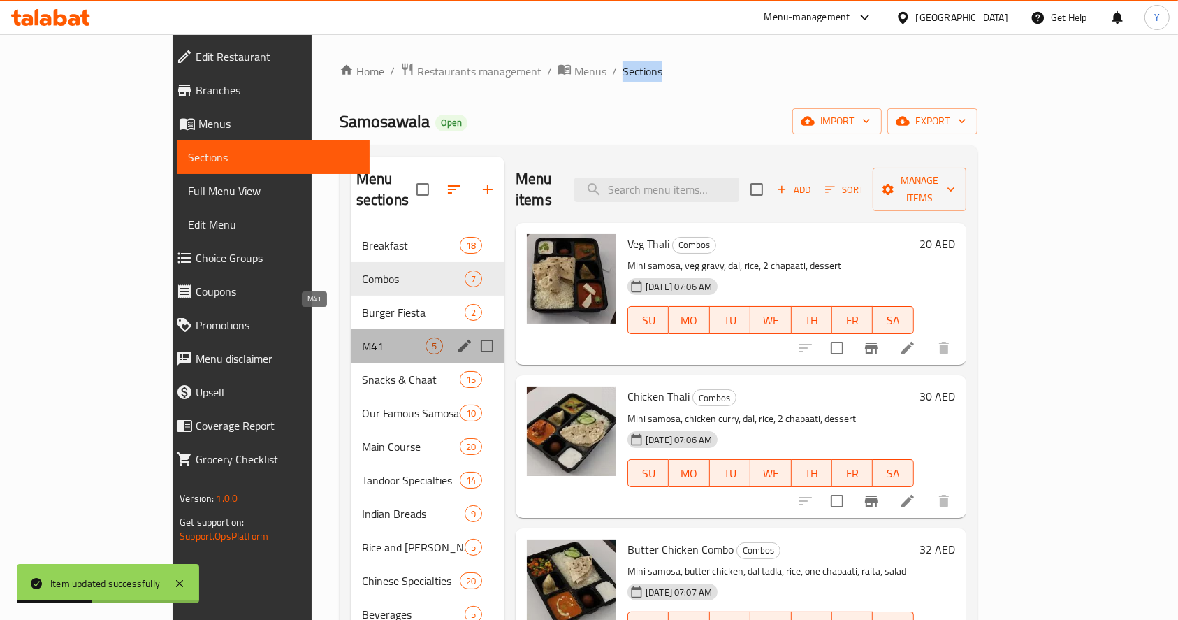
click at [362, 337] on span "M41" at bounding box center [394, 345] width 64 height 17
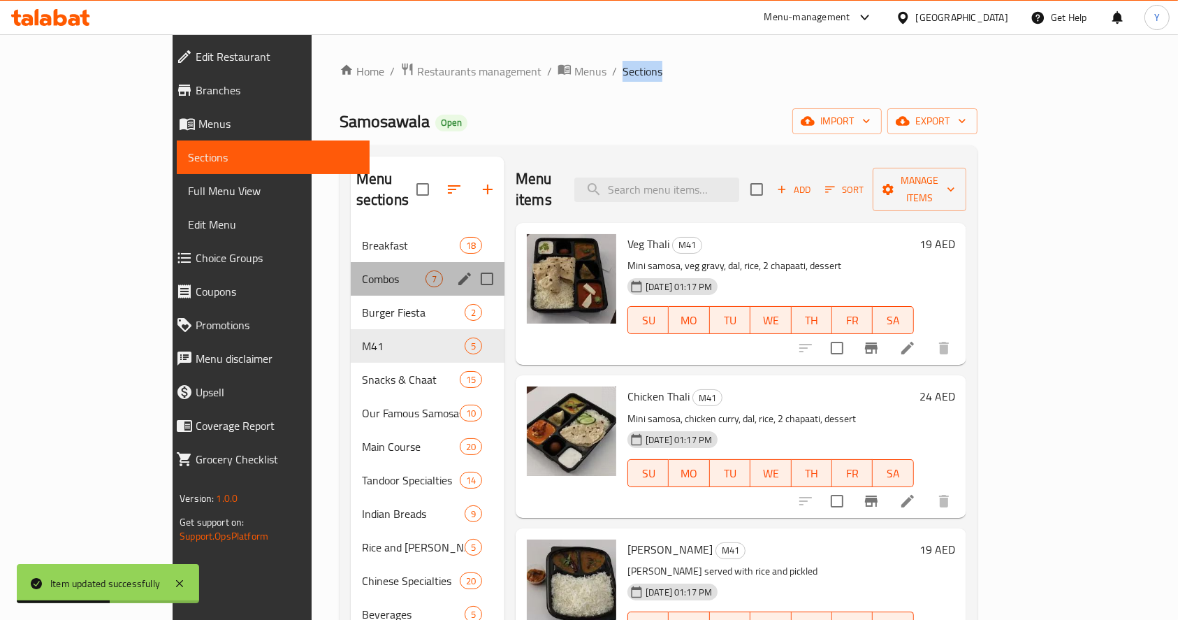
click at [351, 262] on div "Combos 7" at bounding box center [428, 279] width 154 height 34
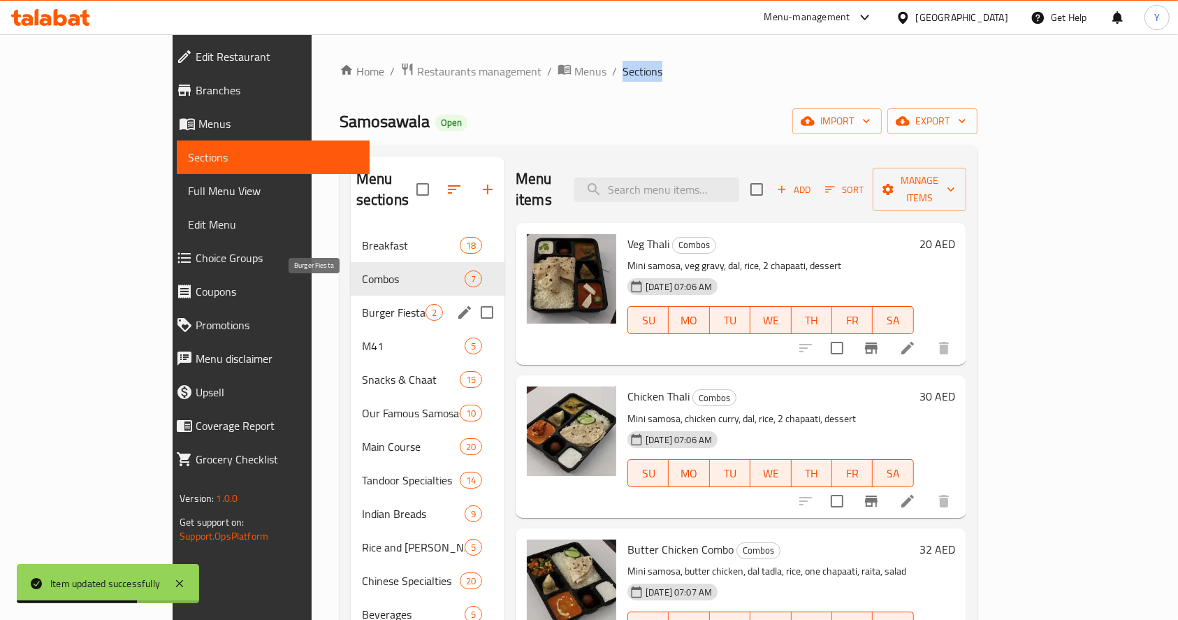
click at [362, 304] on span "Burger Fiesta" at bounding box center [394, 312] width 64 height 17
